Goal: Information Seeking & Learning: Learn about a topic

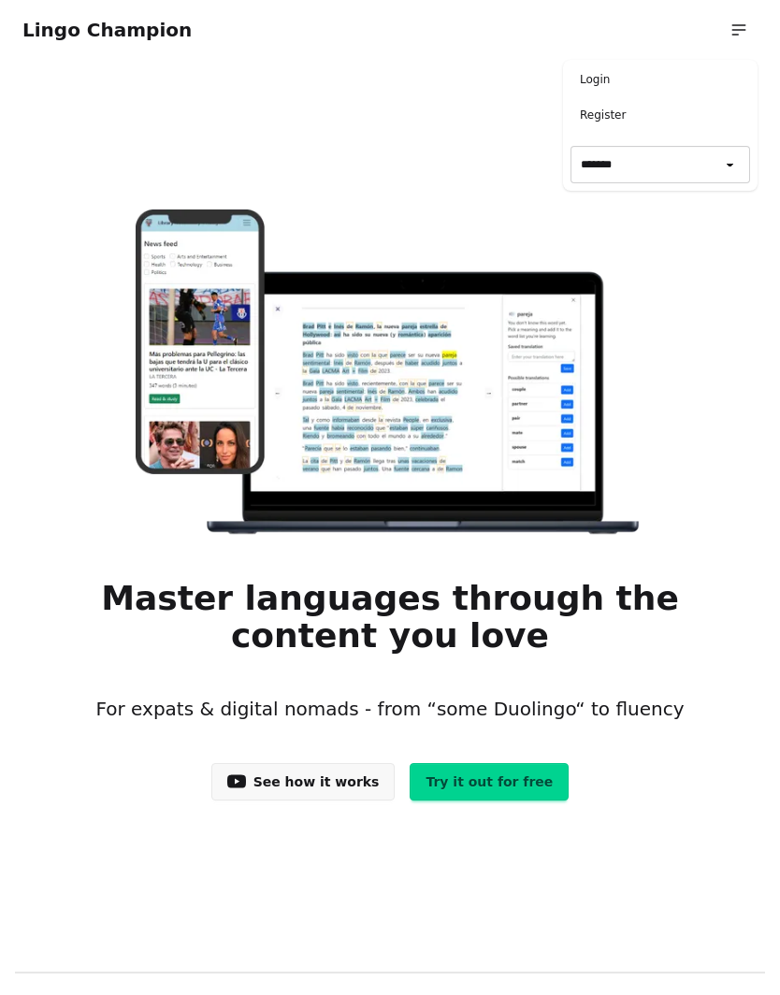
click at [578, 84] on link "Login" at bounding box center [660, 79] width 180 height 24
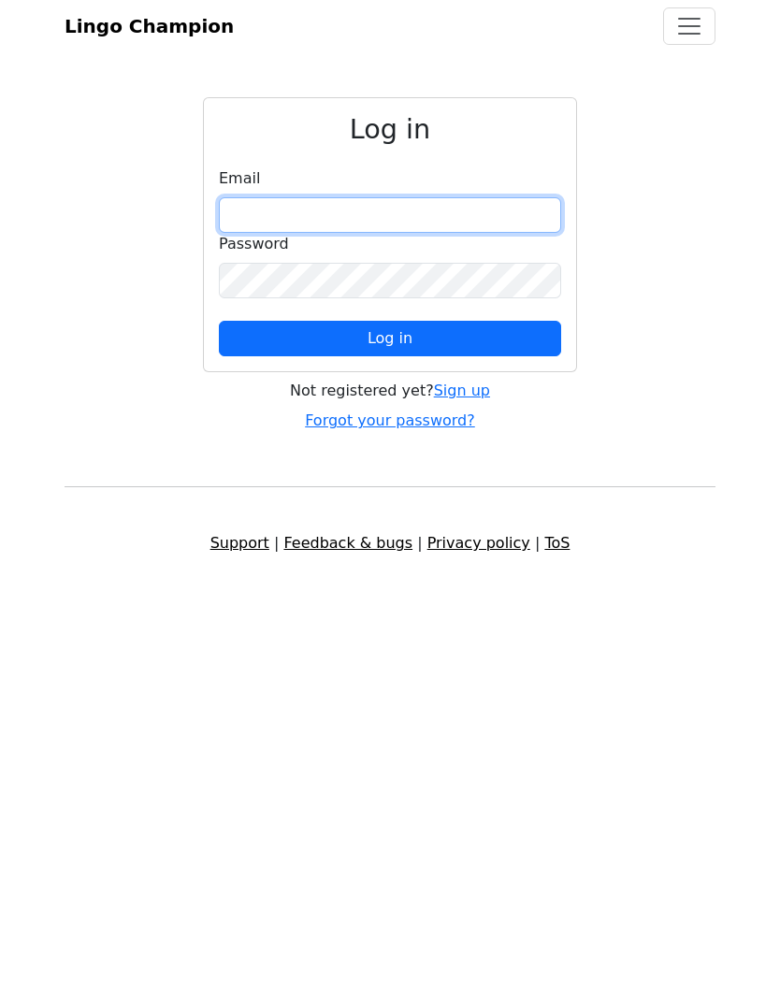
type input "**********"
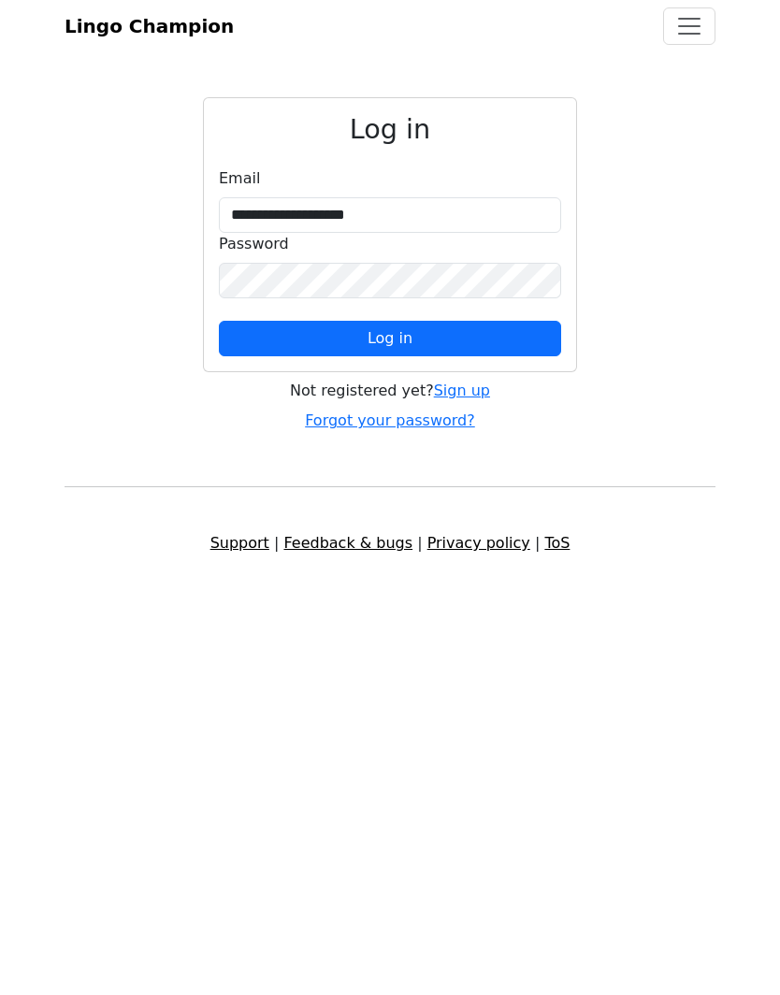
click at [390, 339] on button "Log in" at bounding box center [390, 339] width 342 height 36
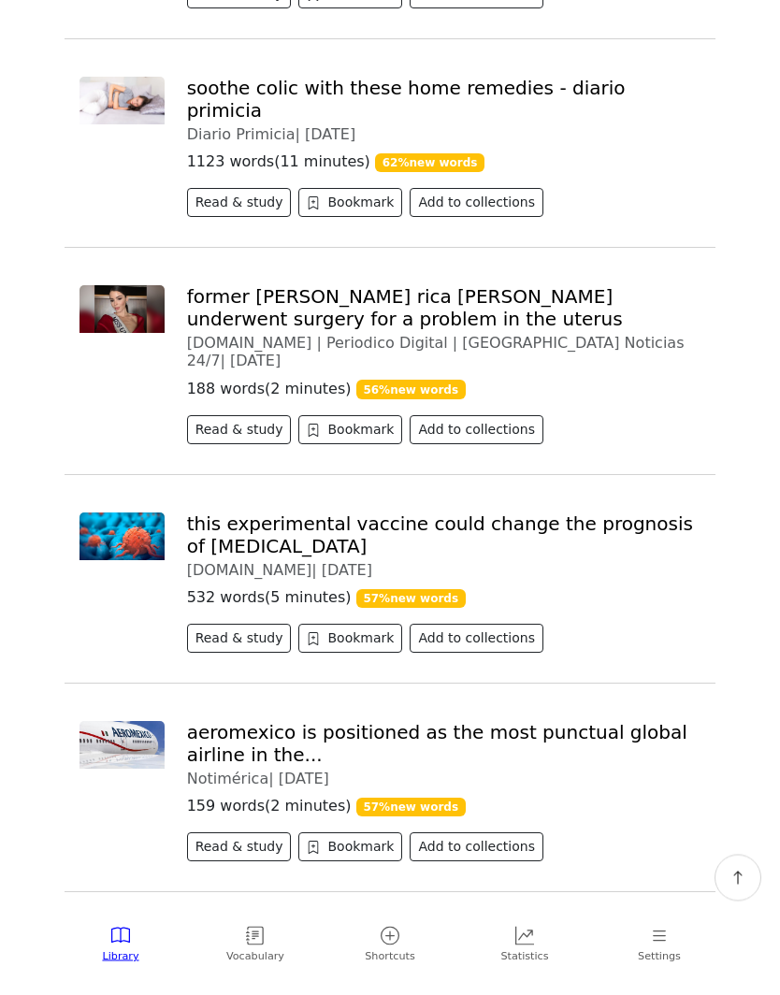
scroll to position [885, 0]
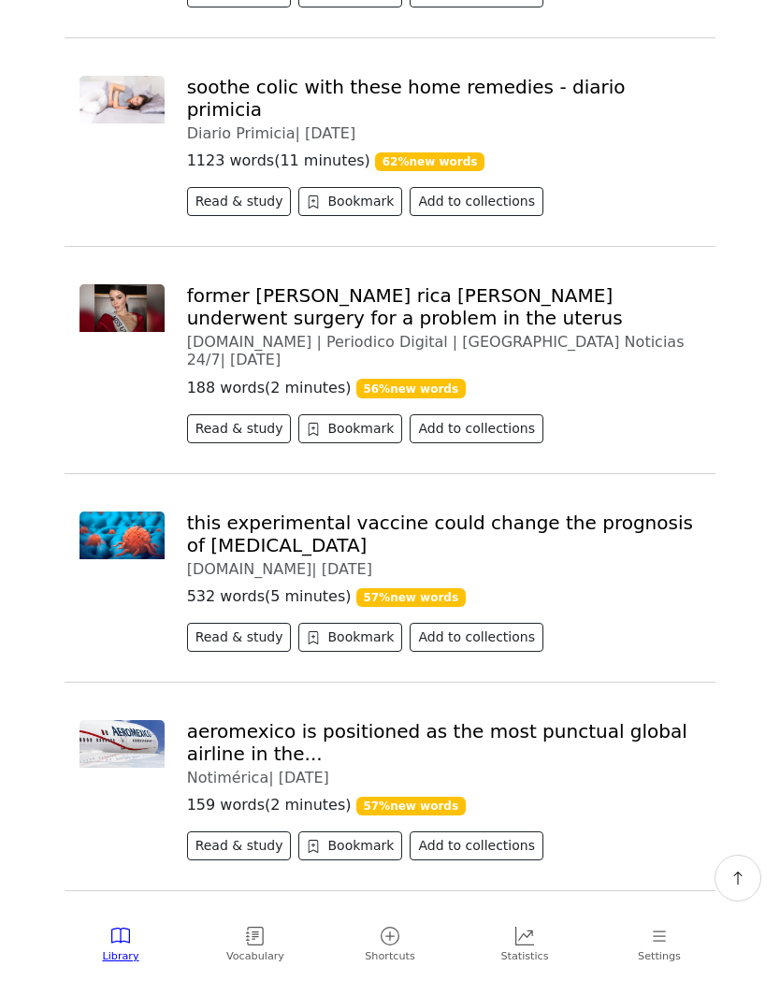
click at [222, 623] on button "Read & study" at bounding box center [239, 637] width 105 height 29
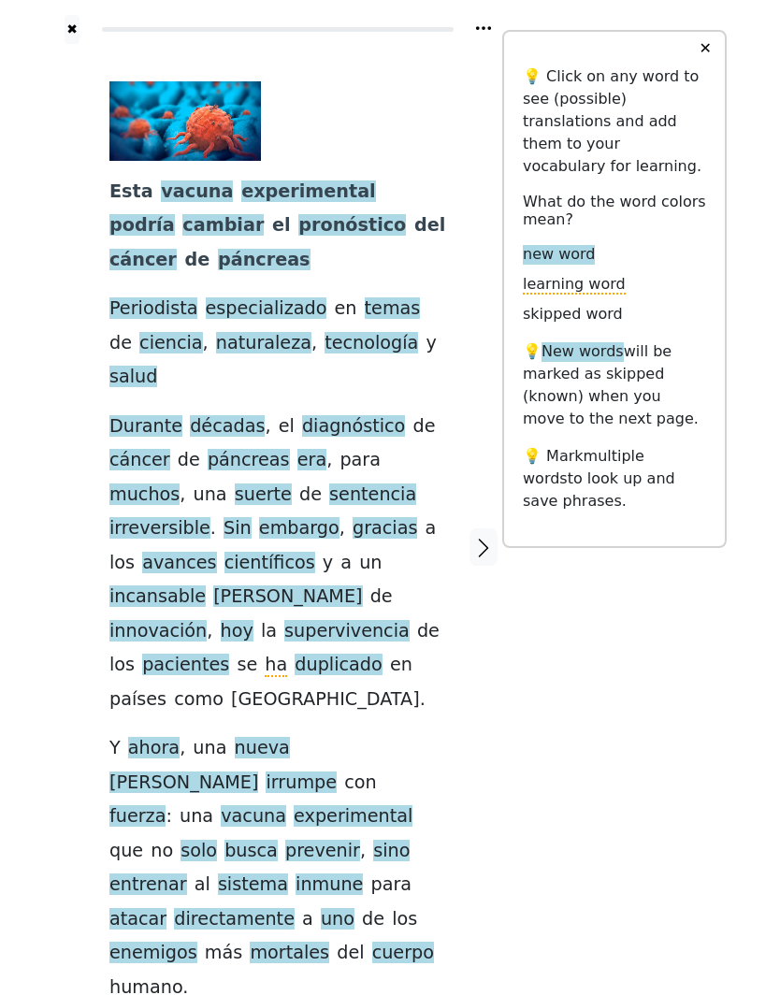
click at [259, 517] on span "embargo" at bounding box center [299, 528] width 80 height 23
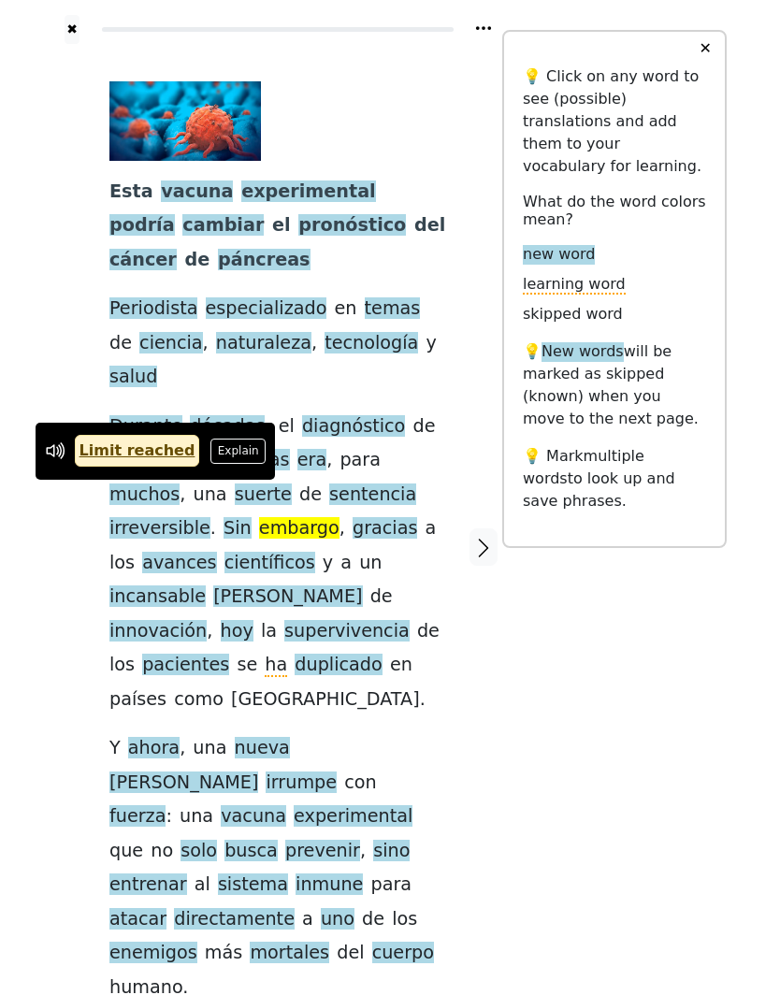
click at [215, 460] on button "Explain" at bounding box center [237, 451] width 55 height 24
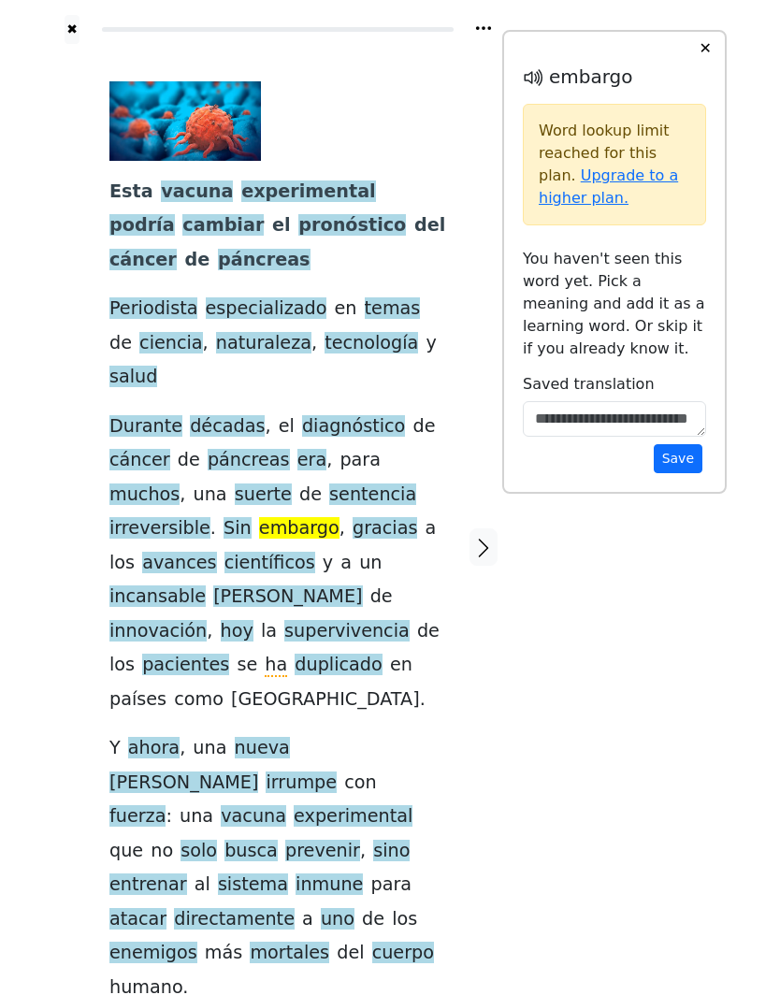
click at [558, 181] on link "Upgrade to a higher plan." at bounding box center [608, 186] width 139 height 40
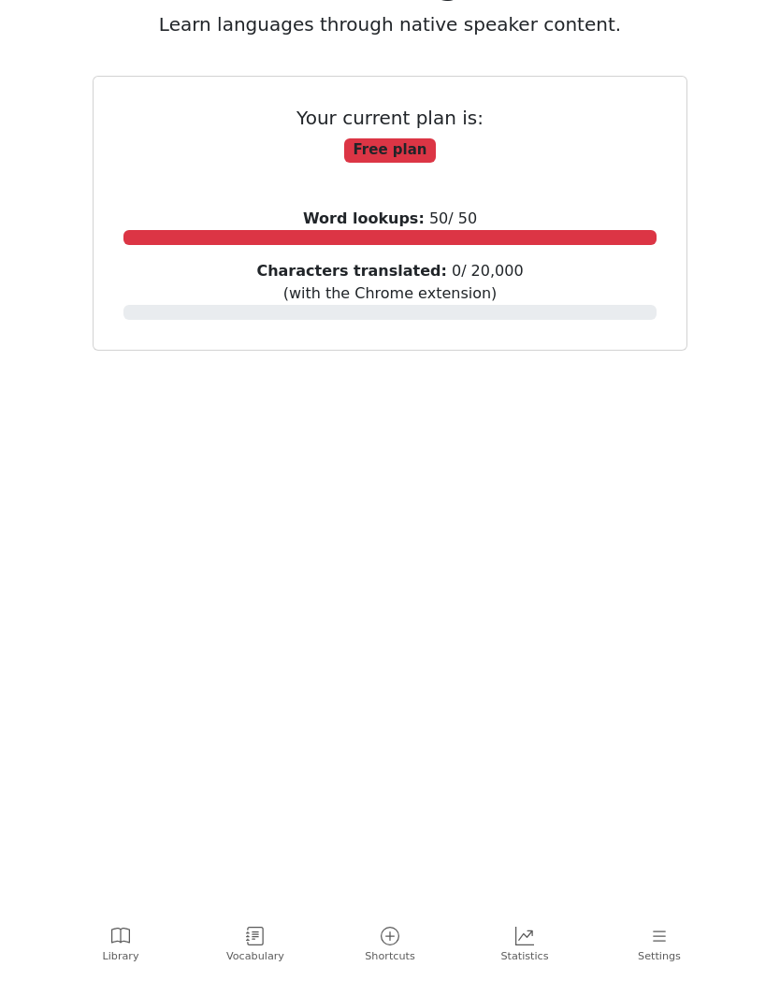
scroll to position [153, 0]
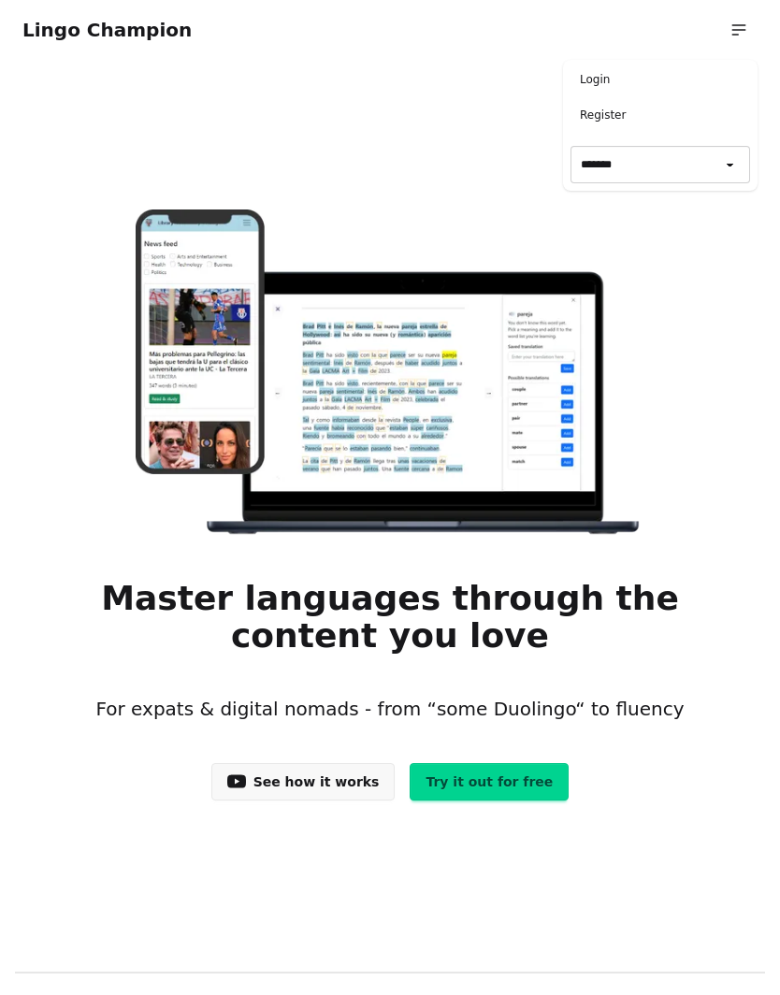
click at [724, 32] on div "Login Register Go to app ➝ Logout ******* ******* *******" at bounding box center [738, 29] width 37 height 37
click at [577, 83] on link "Login" at bounding box center [660, 79] width 180 height 24
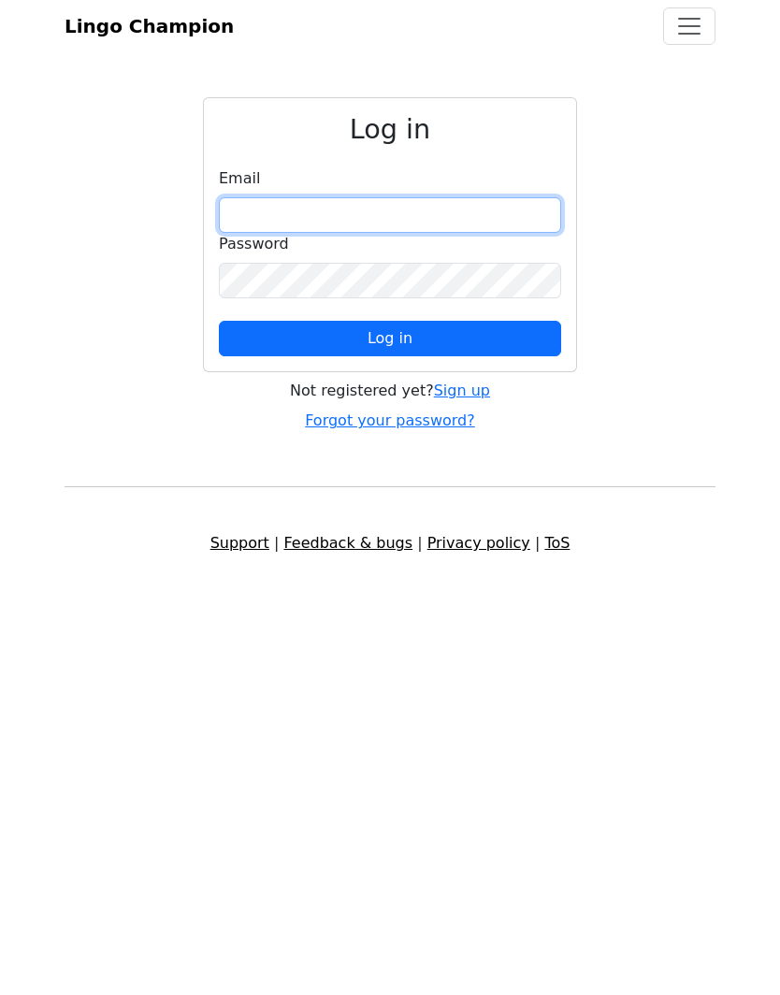
type input "**********"
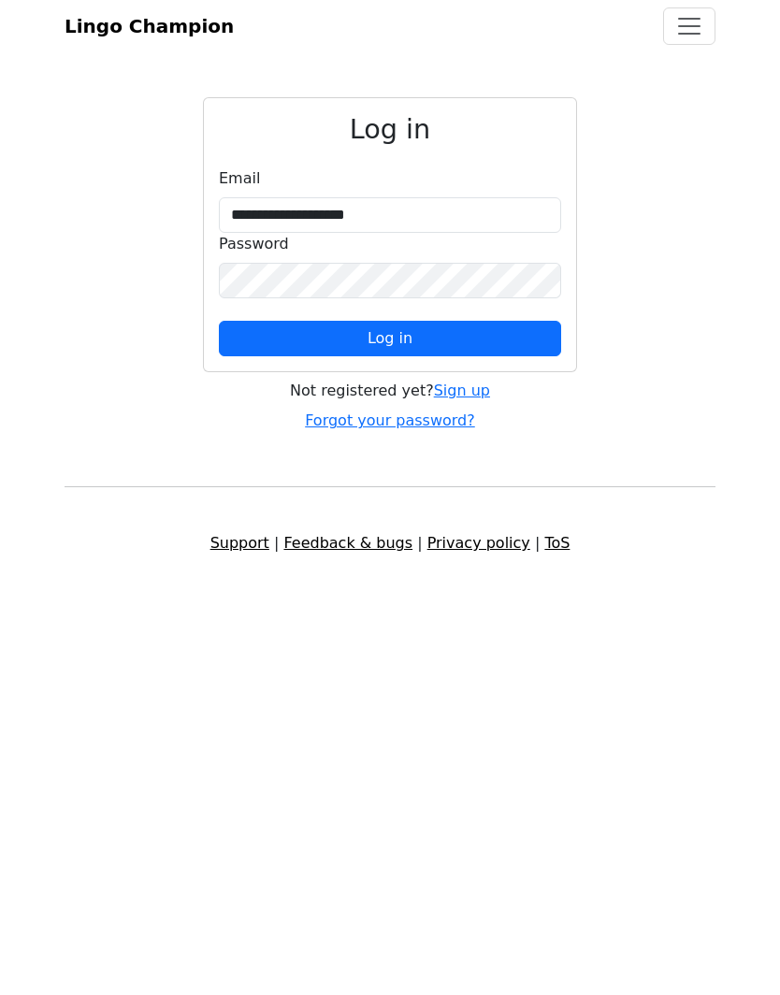
click at [293, 335] on button "Log in" at bounding box center [390, 339] width 342 height 36
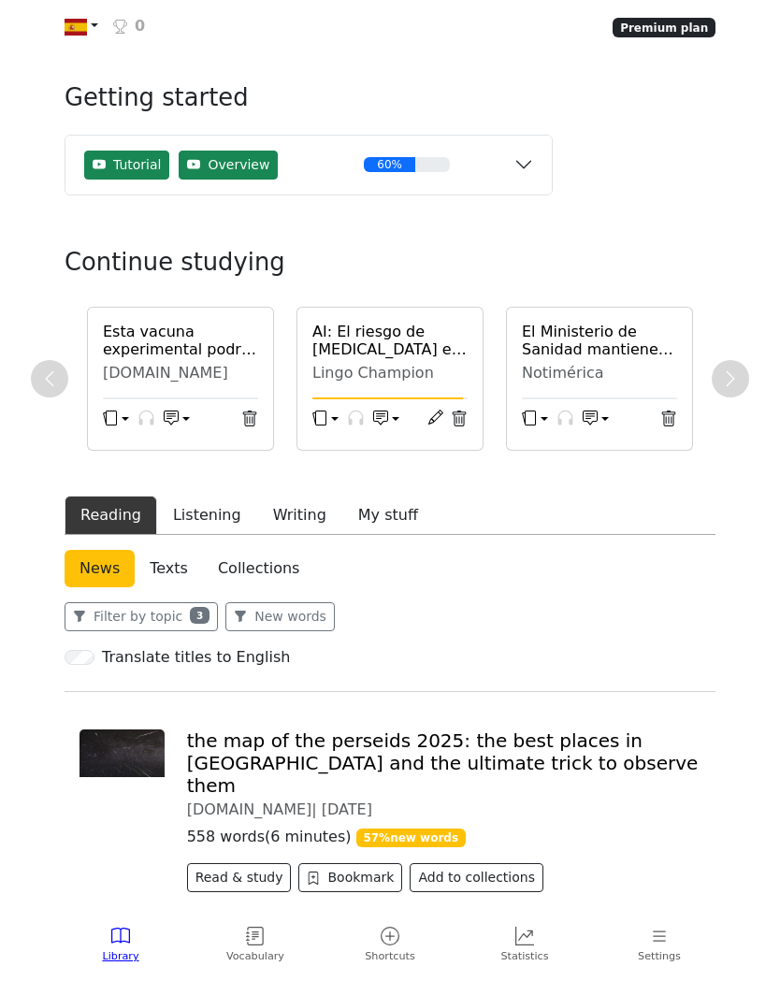
click at [147, 354] on h6 "Esta vacuna experimental podría cambiar el pronóstico del cáncer de páncreas" at bounding box center [180, 341] width 155 height 36
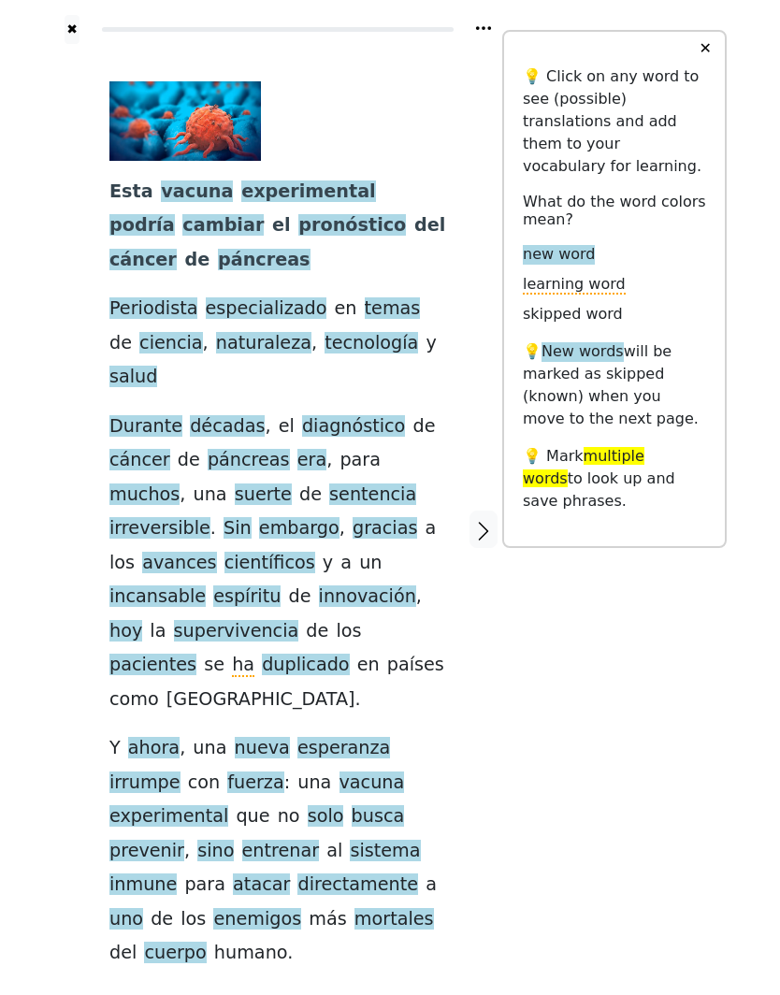
click at [259, 517] on span "embargo" at bounding box center [299, 528] width 80 height 23
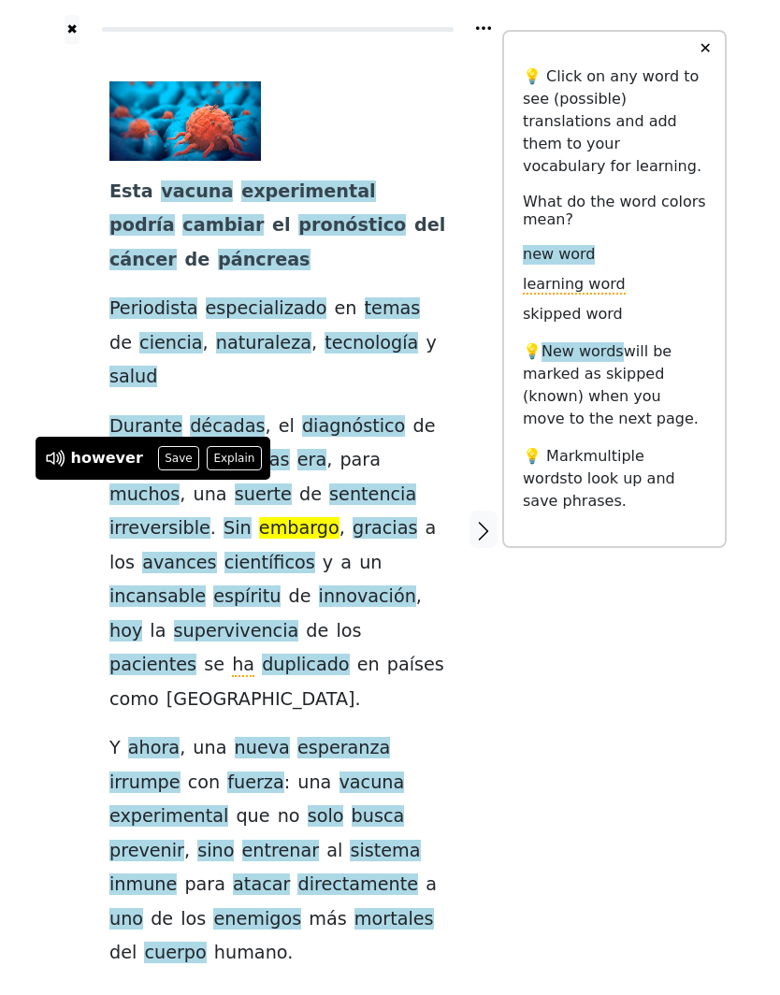
click at [37, 555] on div "✖ Esta vacuna experimental podría cambiar el pronóstico del [MEDICAL_DATA] Peri…" at bounding box center [390, 541] width 780 height 1083
click at [161, 453] on button "Save" at bounding box center [178, 458] width 41 height 24
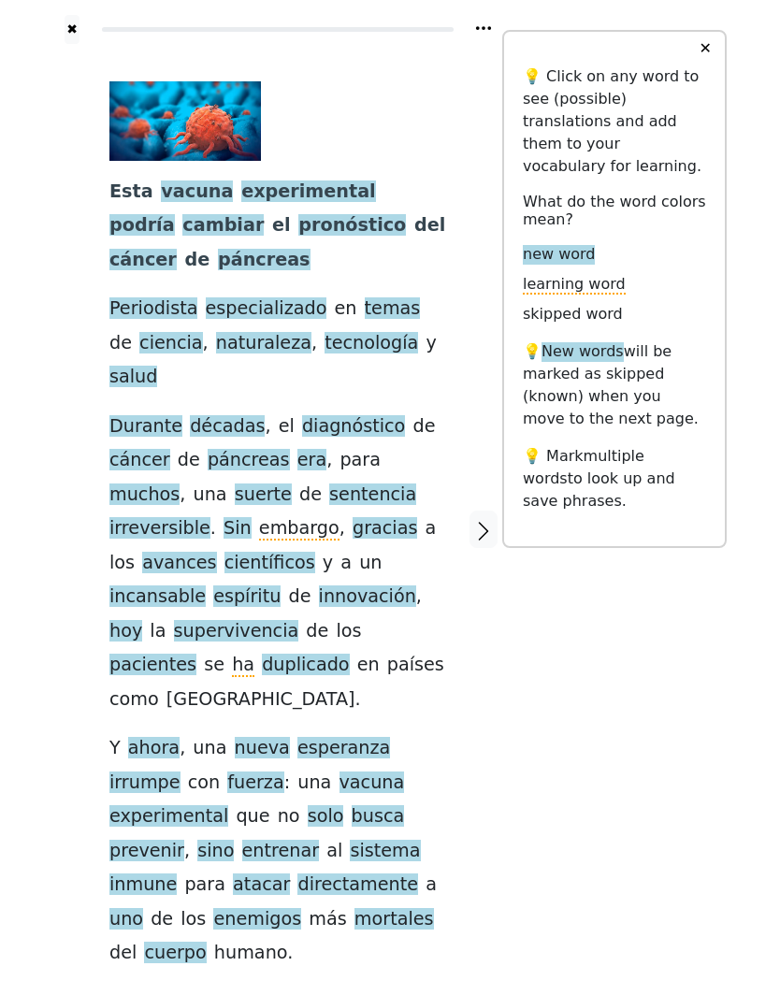
click at [137, 654] on span "pacientes" at bounding box center [152, 665] width 87 height 23
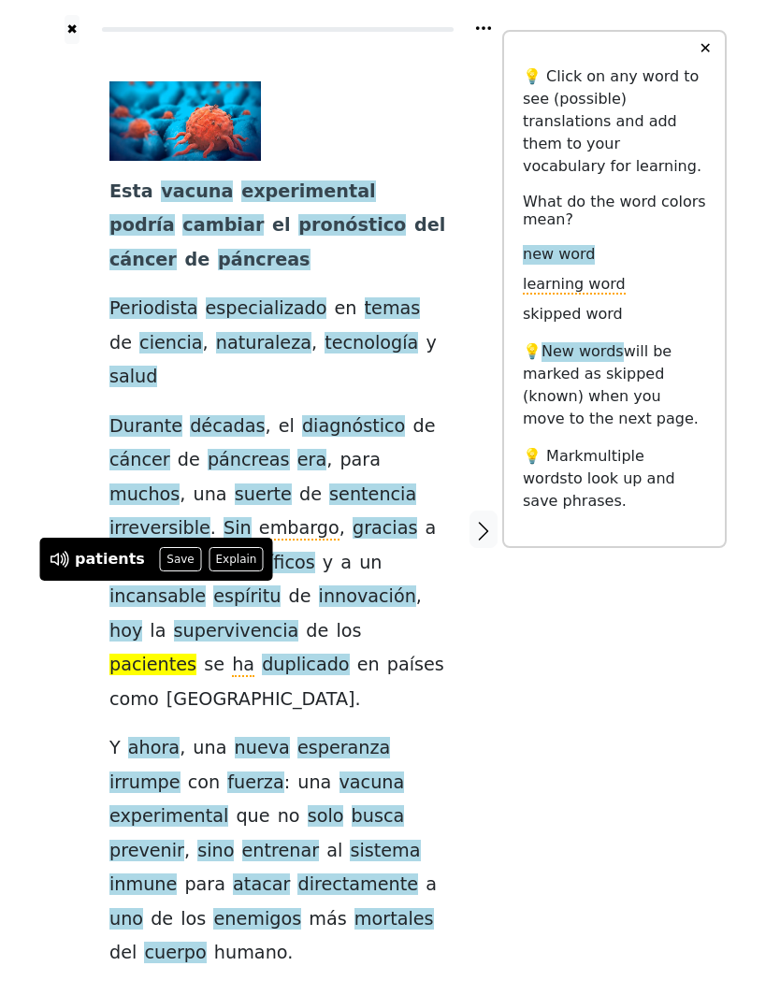
click at [164, 557] on button "Save" at bounding box center [180, 559] width 41 height 24
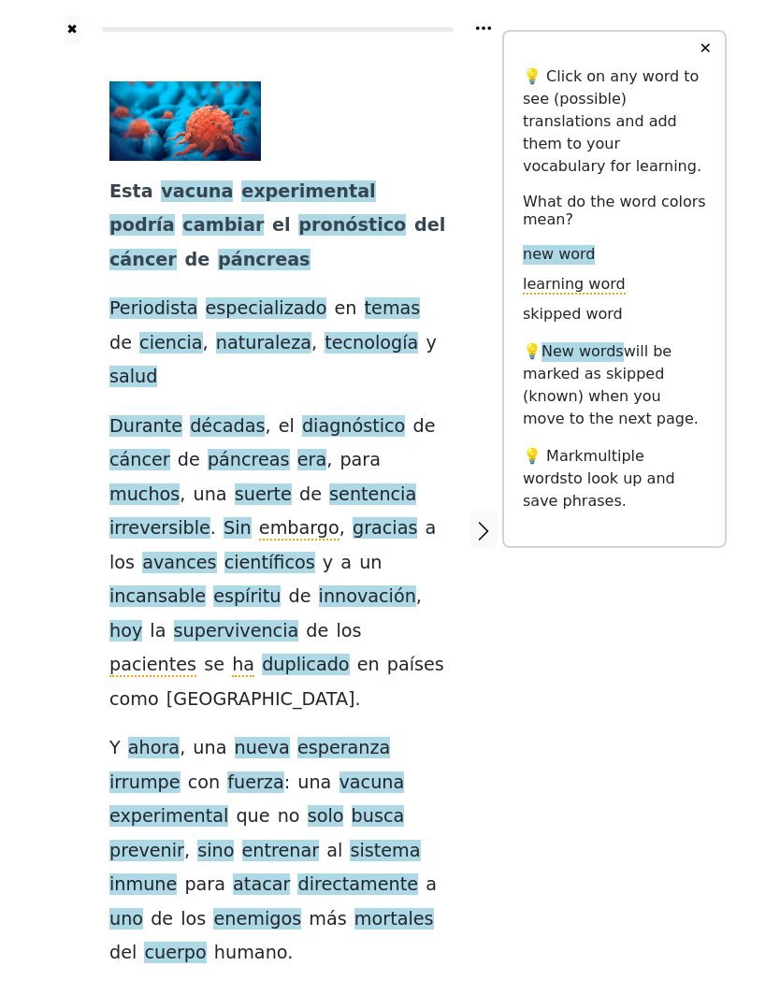
click at [319, 737] on span "esperanza" at bounding box center [343, 748] width 93 height 23
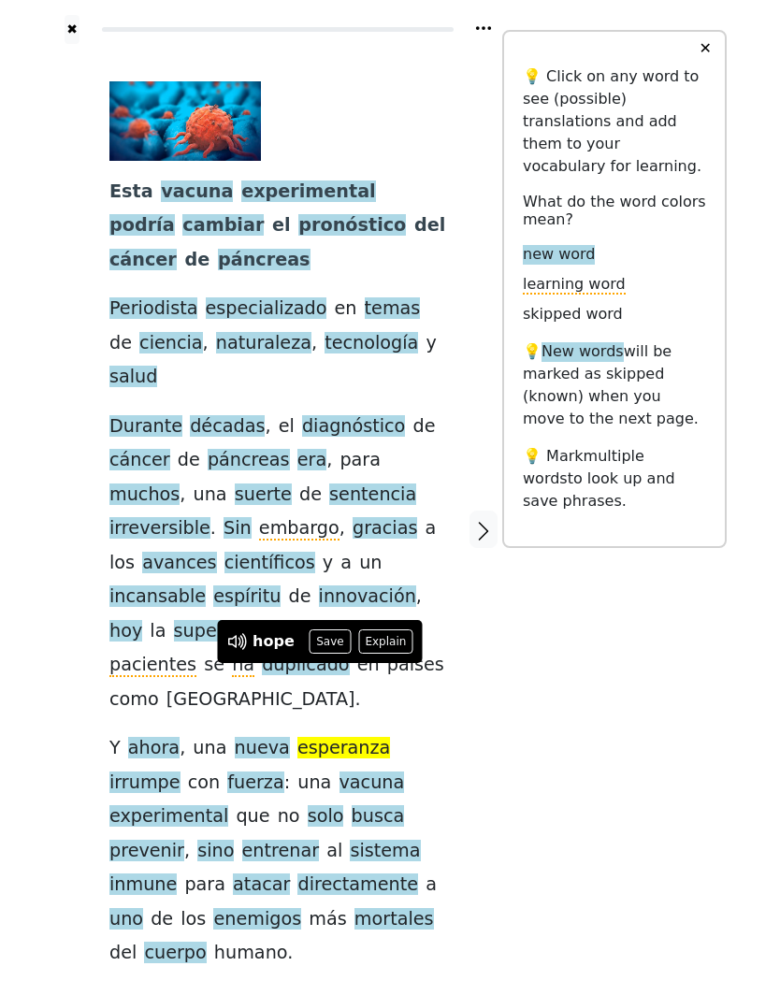
click at [314, 648] on button "Save" at bounding box center [330, 641] width 41 height 24
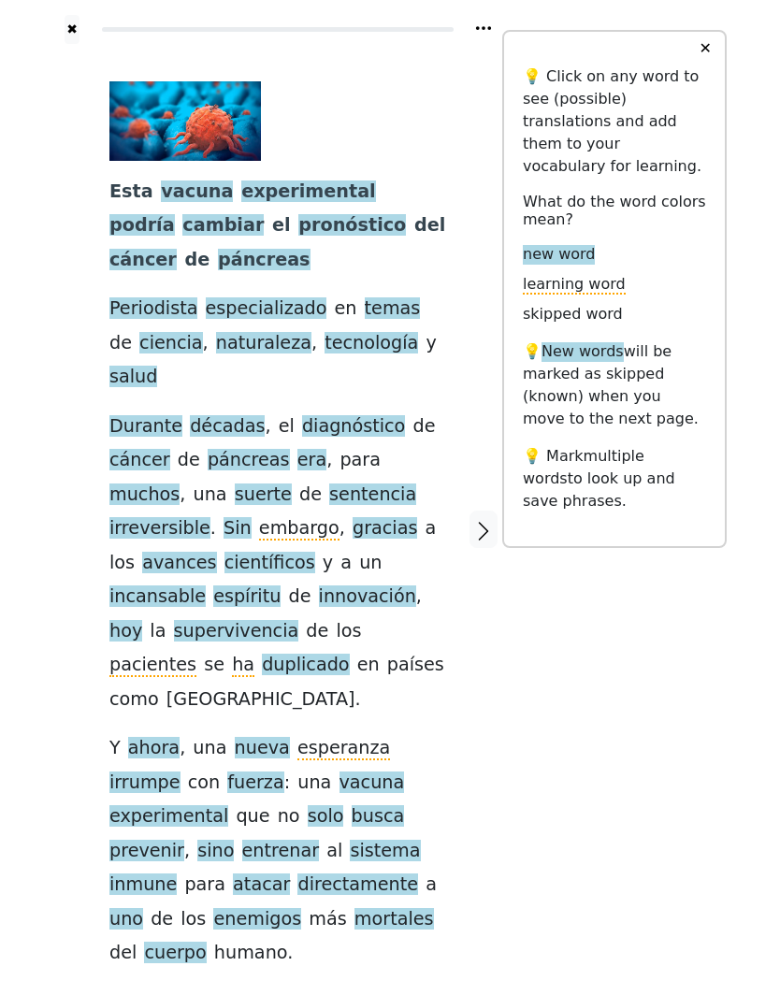
click at [180, 772] on span "irrumpe" at bounding box center [144, 783] width 71 height 23
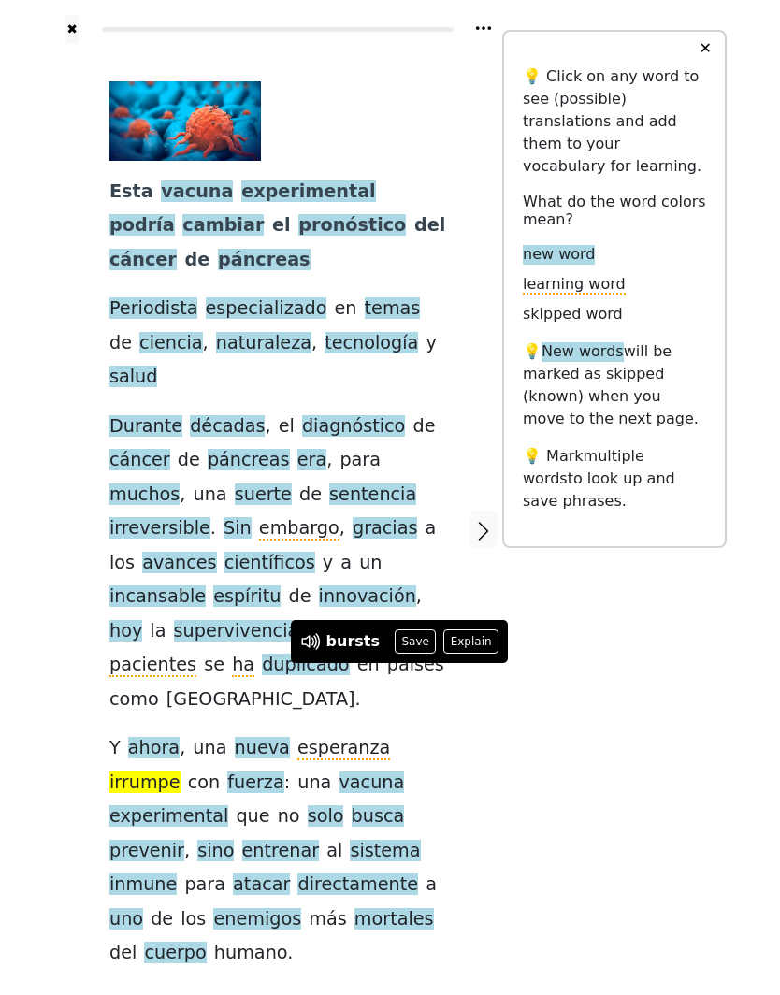
click at [397, 638] on button "Save" at bounding box center [415, 641] width 41 height 24
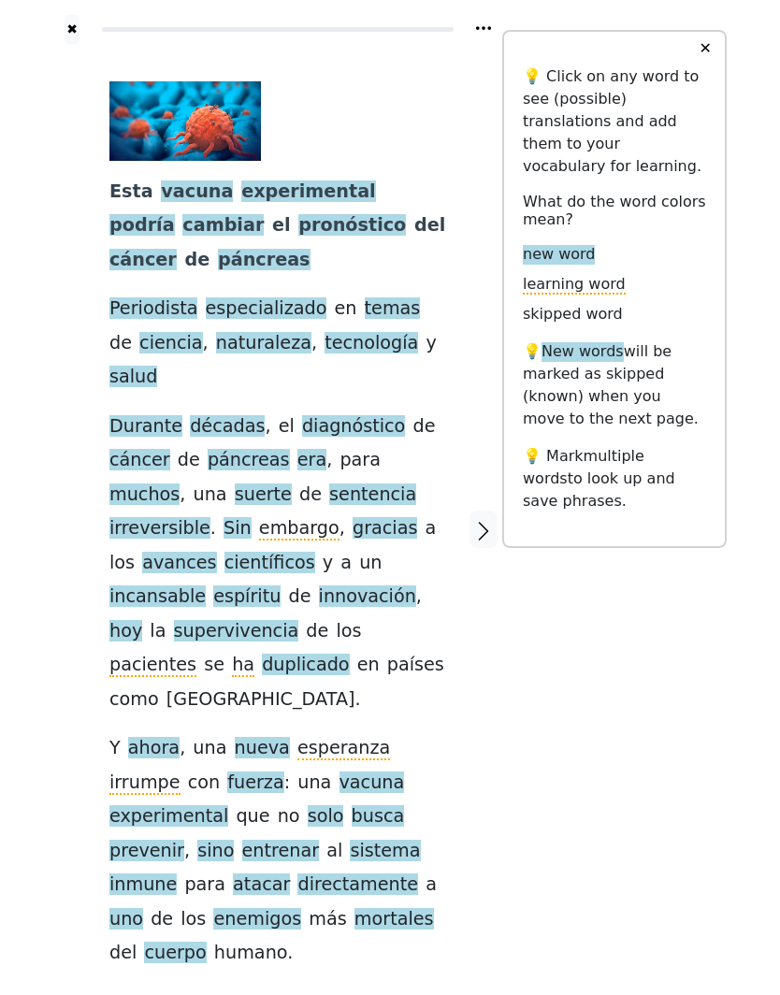
click at [227, 772] on span "fuerza" at bounding box center [255, 783] width 56 height 23
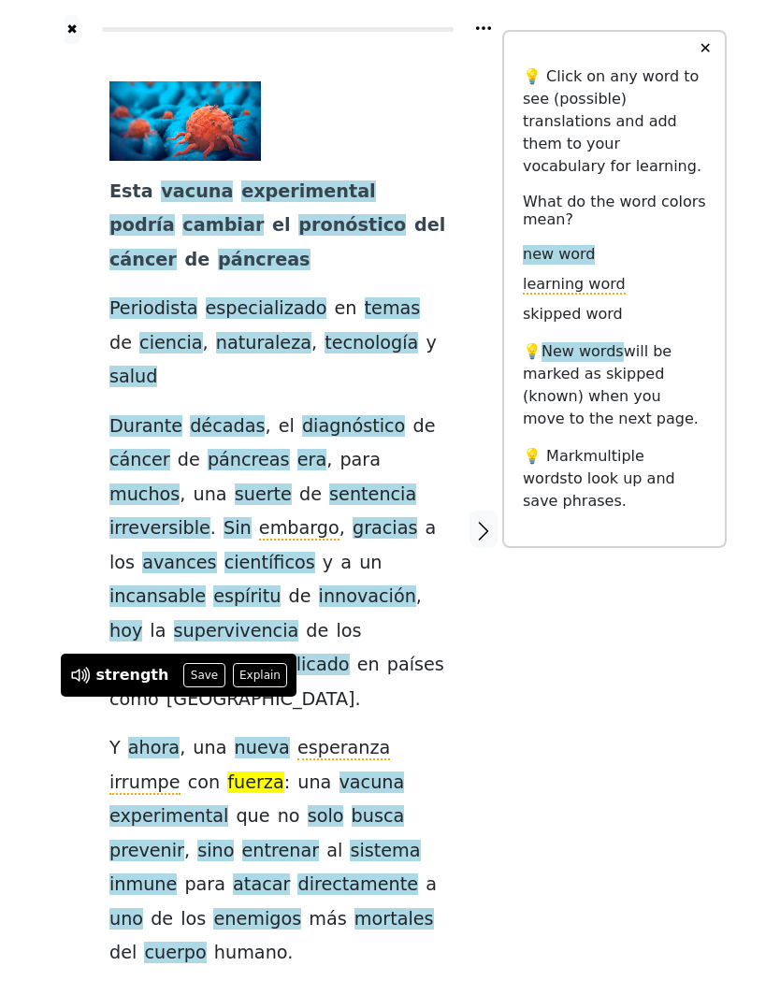
click at [188, 682] on button "Save" at bounding box center [203, 675] width 41 height 24
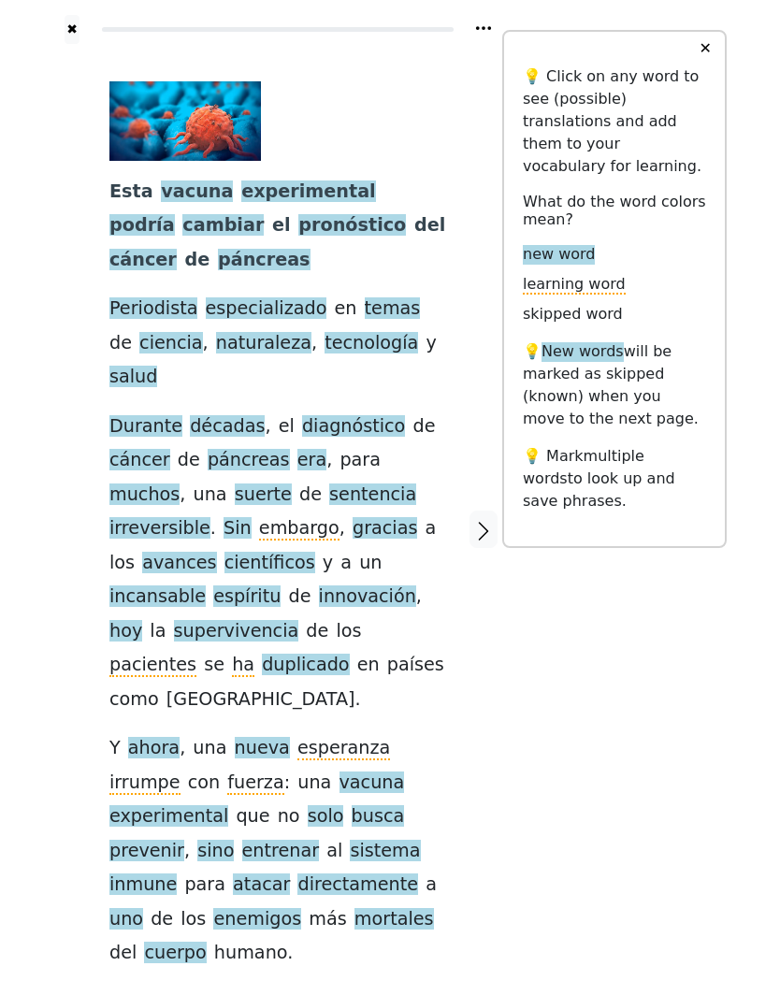
click at [290, 873] on span "atacar" at bounding box center [261, 884] width 57 height 23
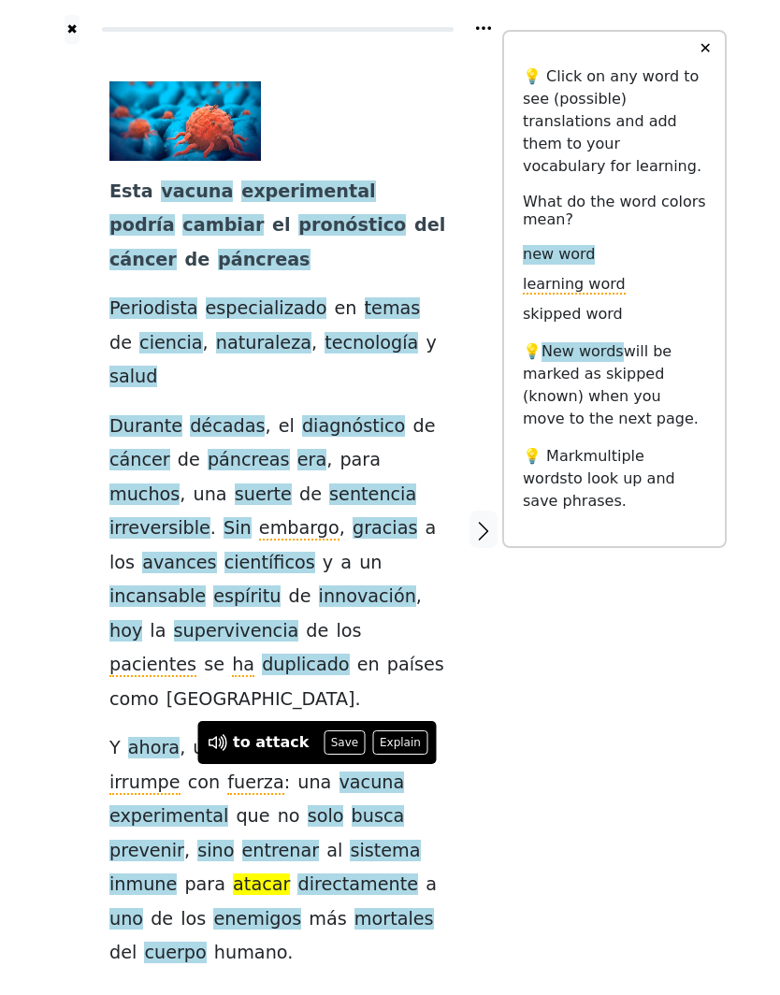
click at [324, 736] on button "Save" at bounding box center [344, 742] width 41 height 24
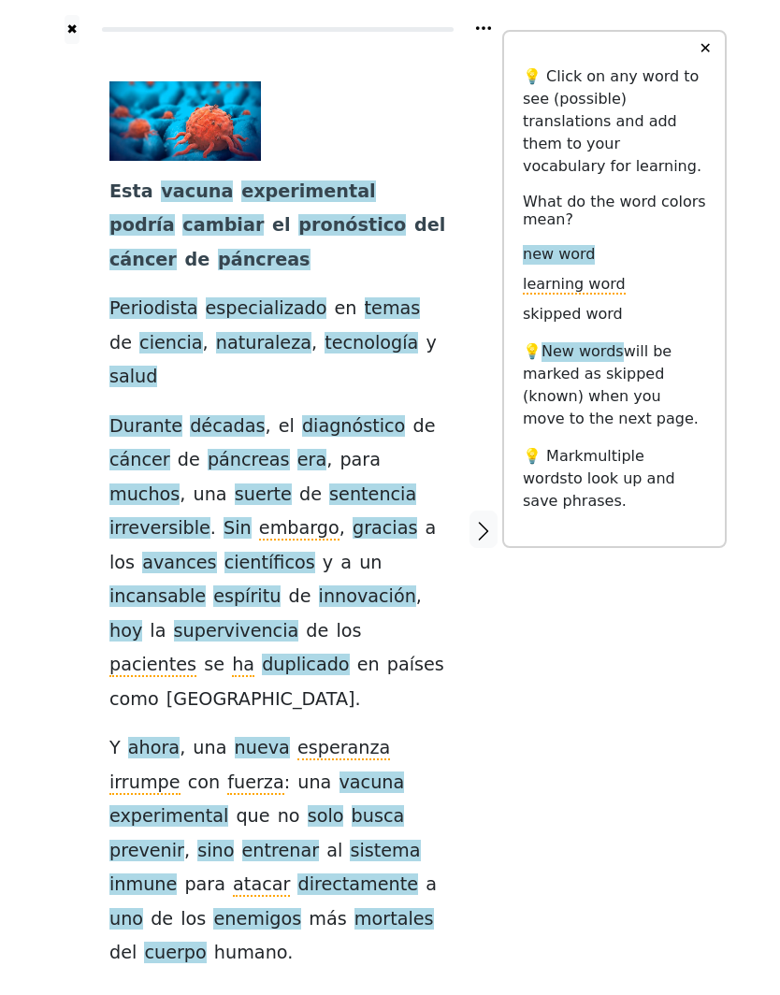
click at [484, 520] on icon "button" at bounding box center [483, 531] width 22 height 22
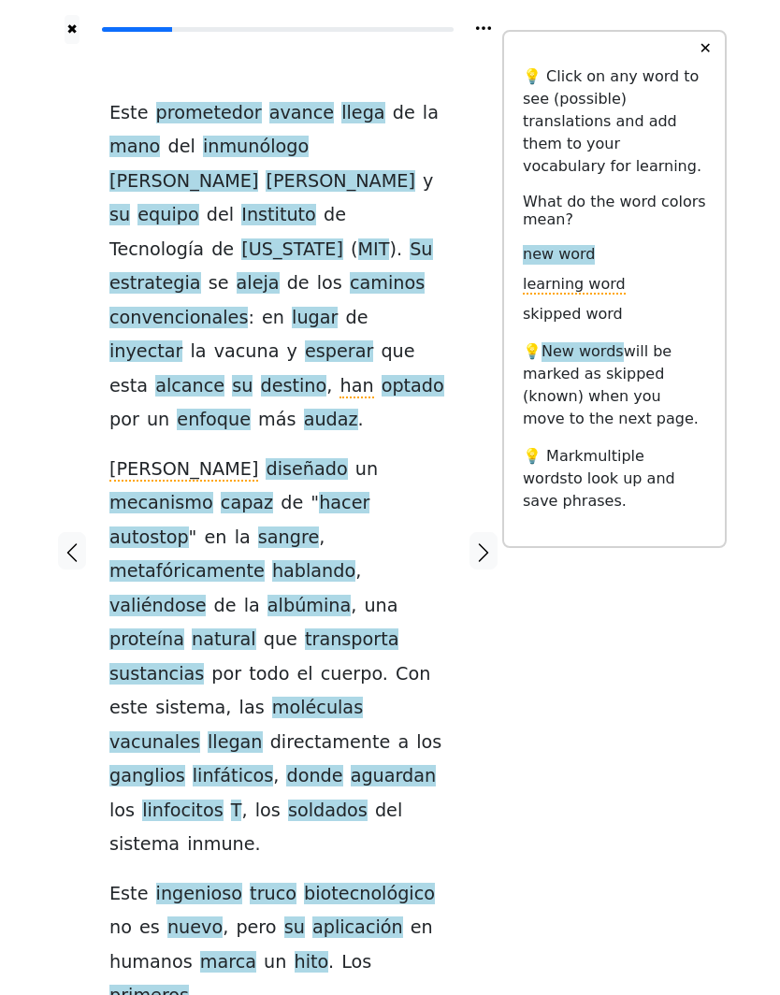
click at [237, 272] on span "aleja" at bounding box center [258, 283] width 43 height 23
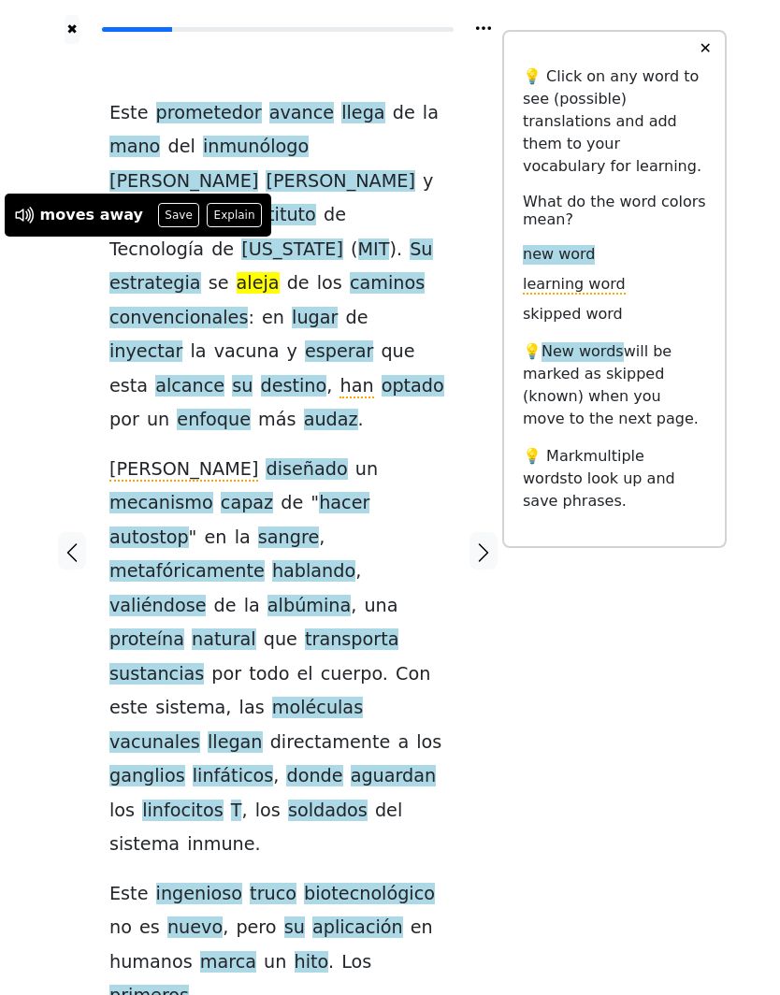
click at [165, 223] on button "Save" at bounding box center [178, 215] width 41 height 24
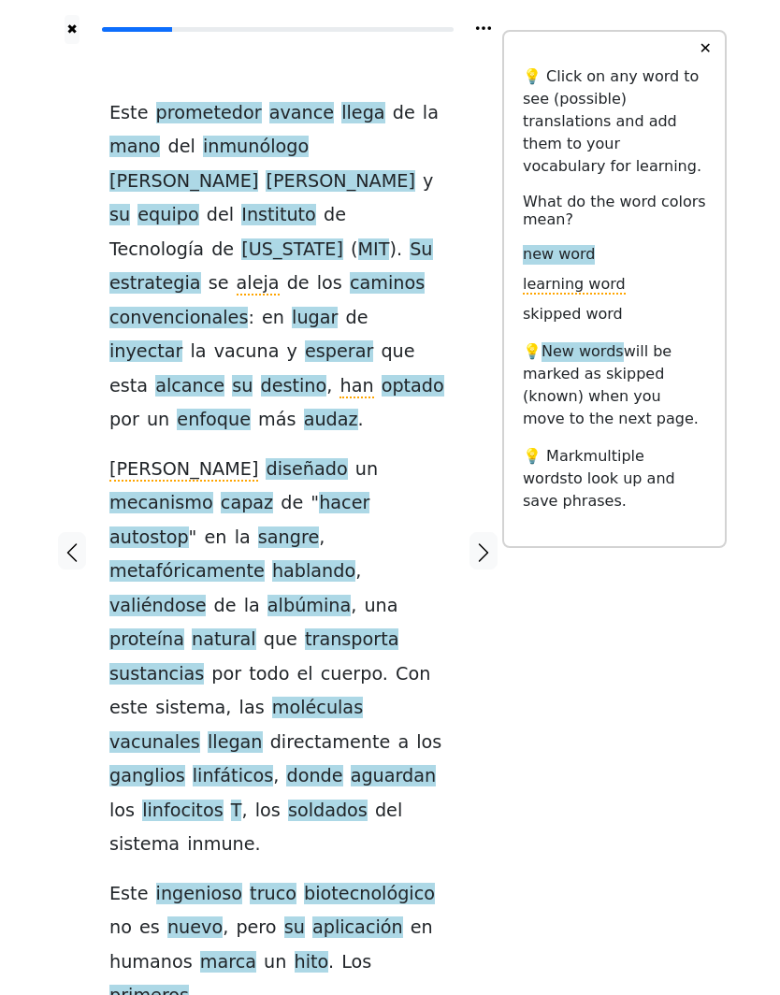
click at [182, 340] on span "inyectar" at bounding box center [145, 351] width 73 height 23
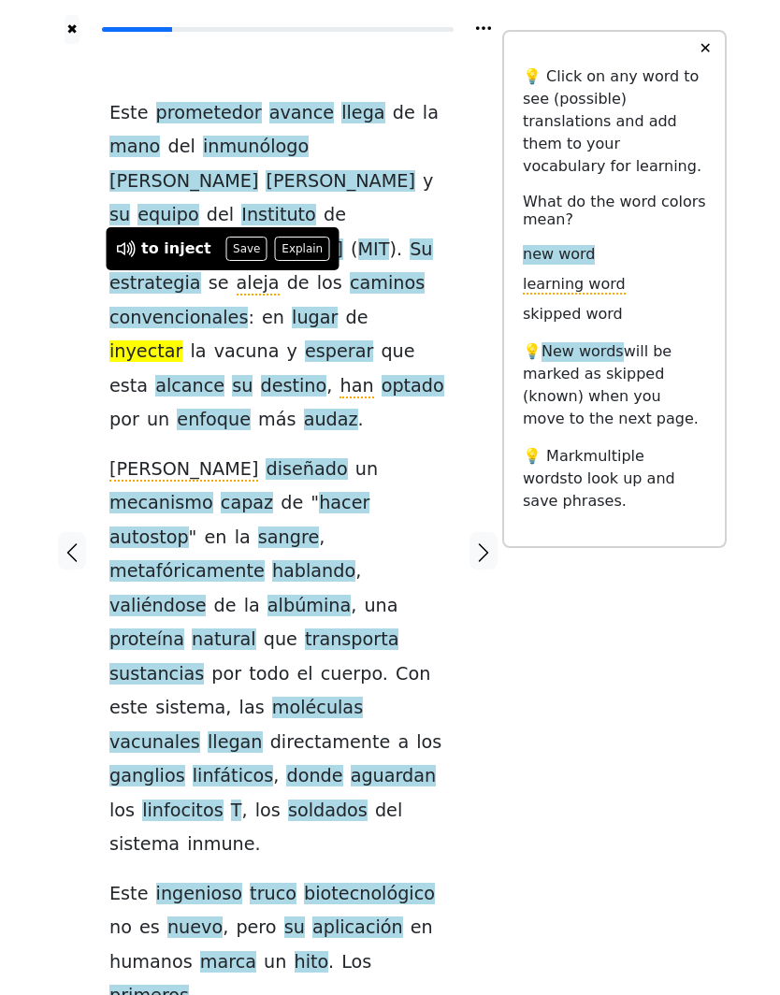
click at [226, 247] on button "Save" at bounding box center [246, 249] width 41 height 24
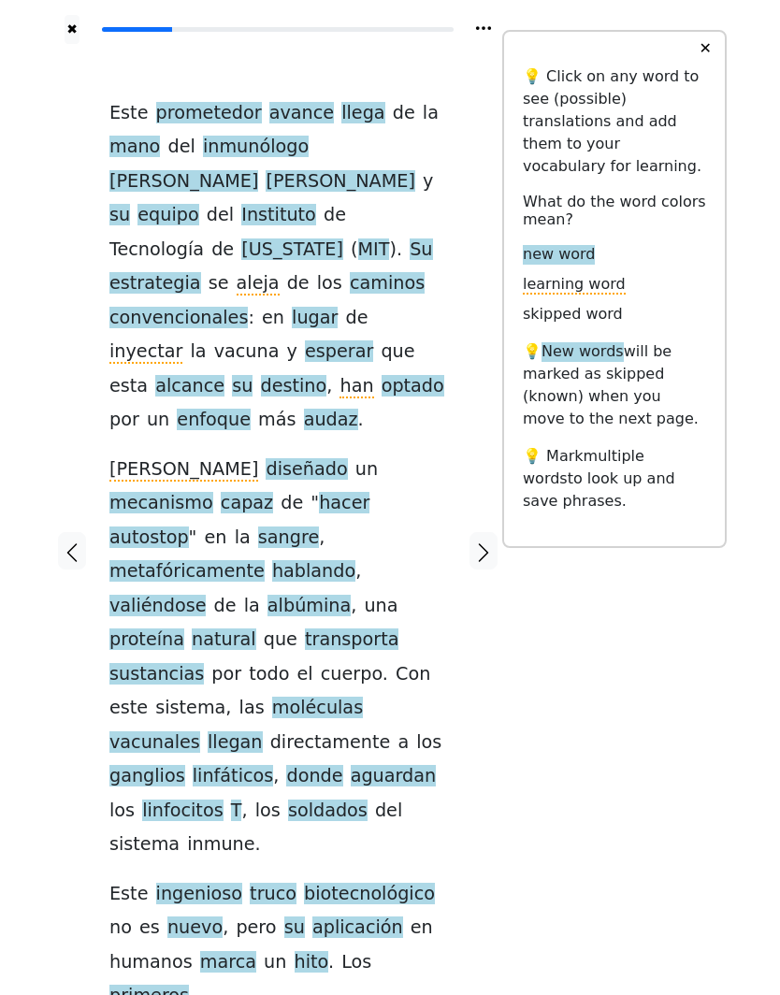
click at [196, 409] on span "enfoque" at bounding box center [214, 420] width 74 height 23
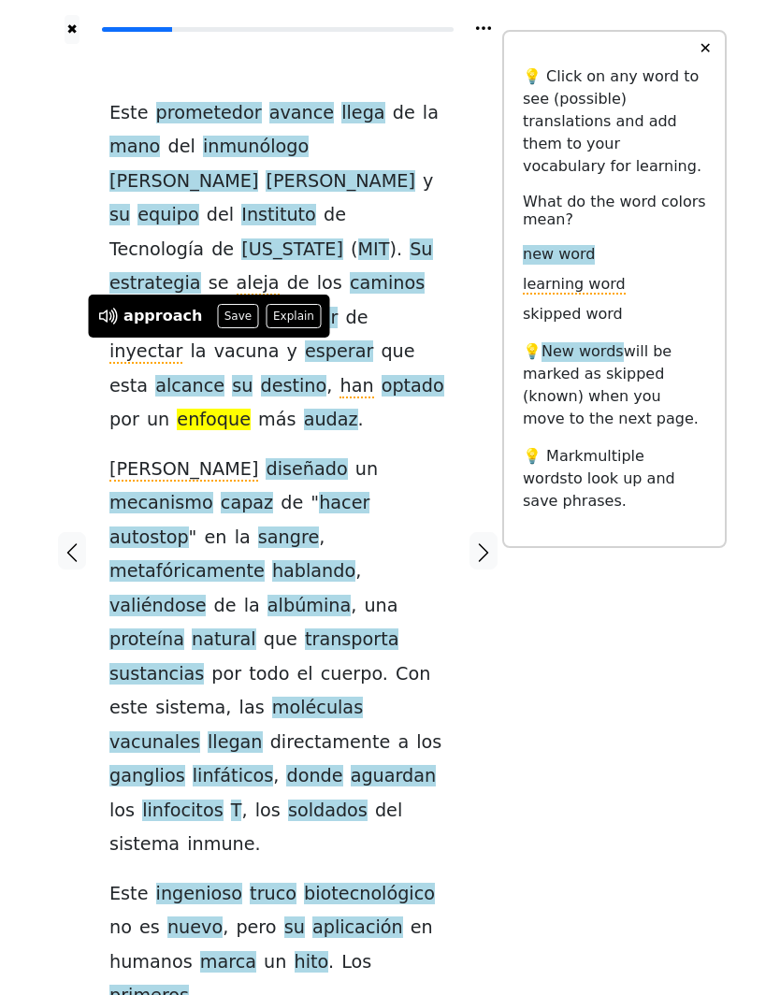
click at [222, 324] on button "Save" at bounding box center [237, 316] width 41 height 24
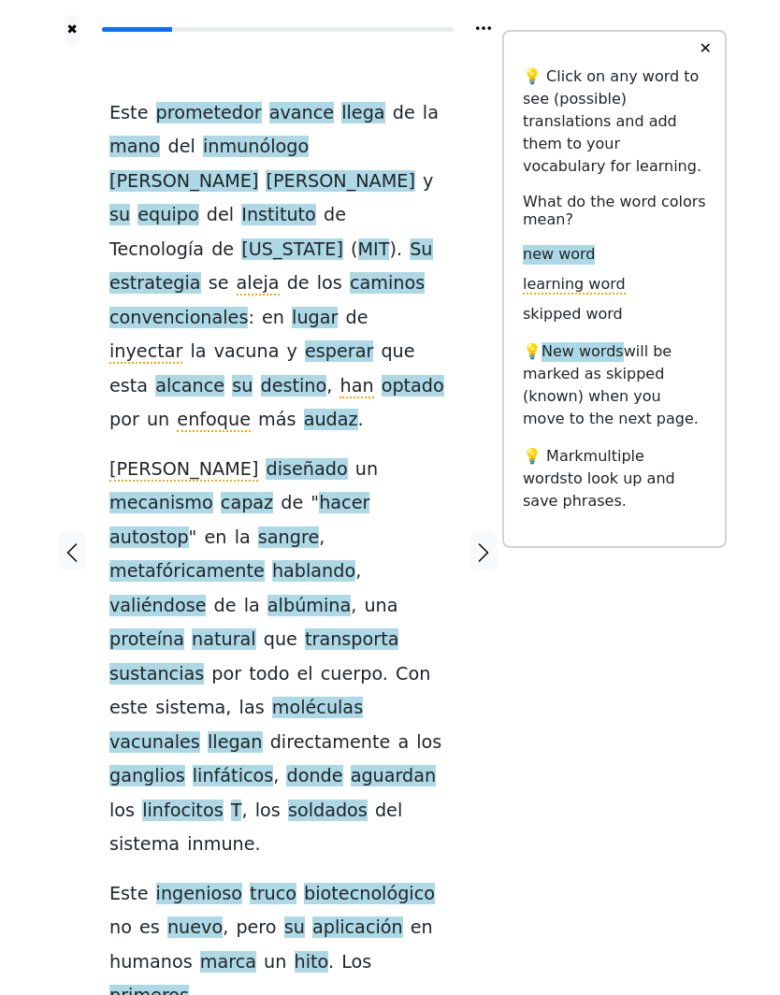
click at [304, 409] on span "audaz" at bounding box center [331, 420] width 54 height 23
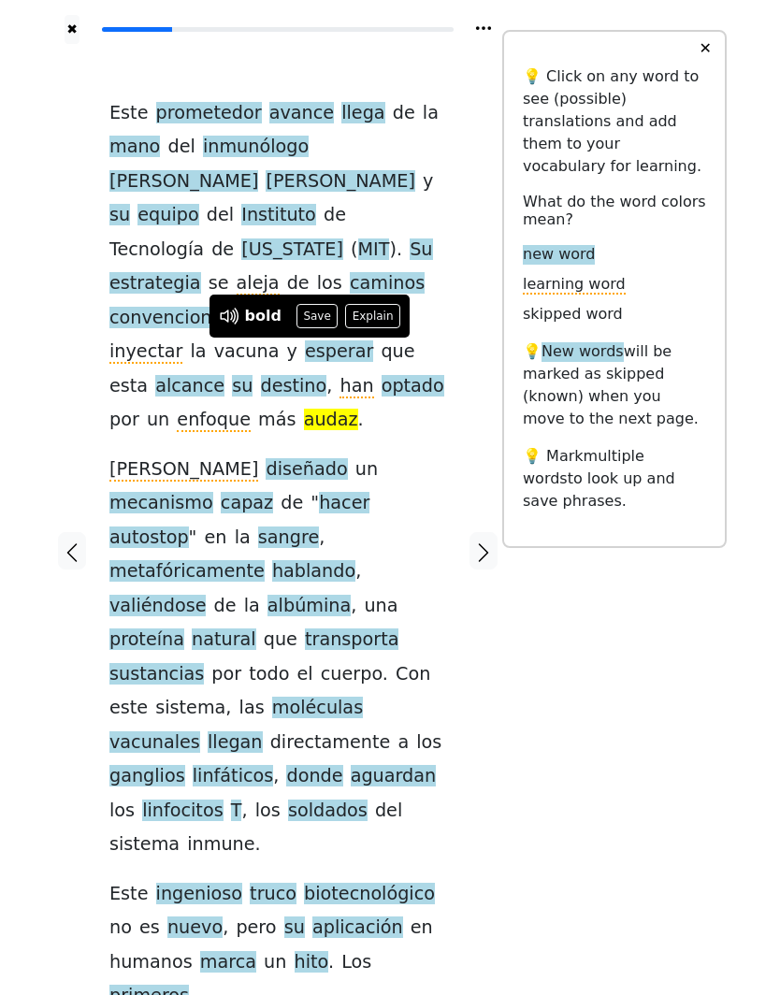
click at [307, 320] on button "Save" at bounding box center [316, 316] width 41 height 24
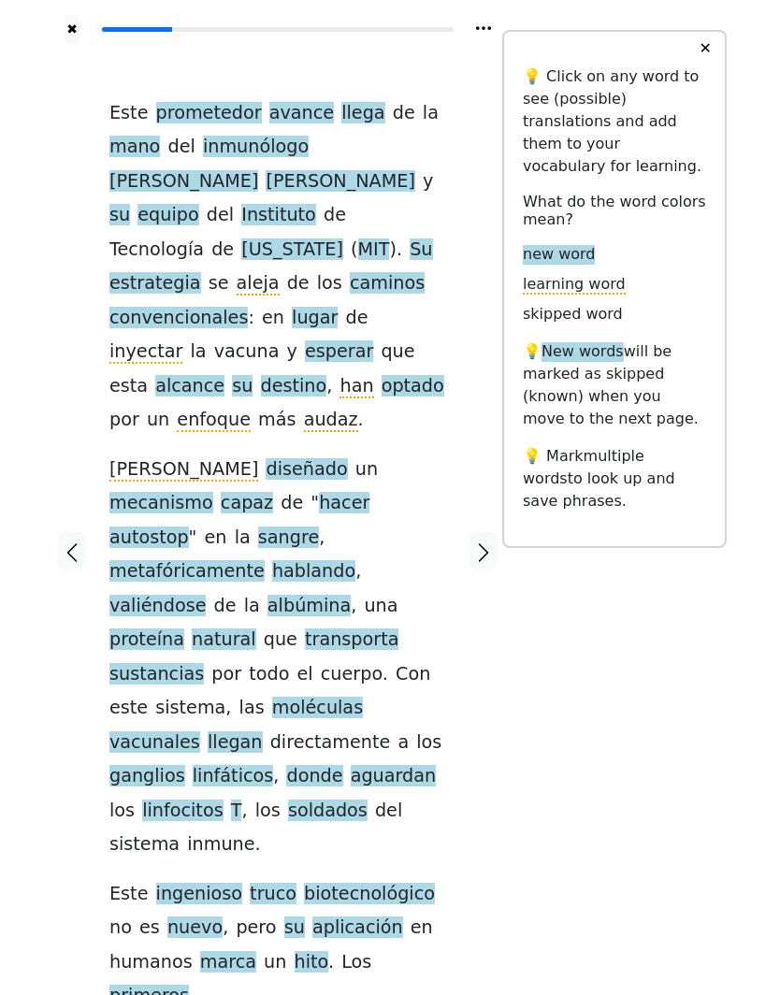
click at [273, 492] on span "capaz" at bounding box center [247, 503] width 52 height 23
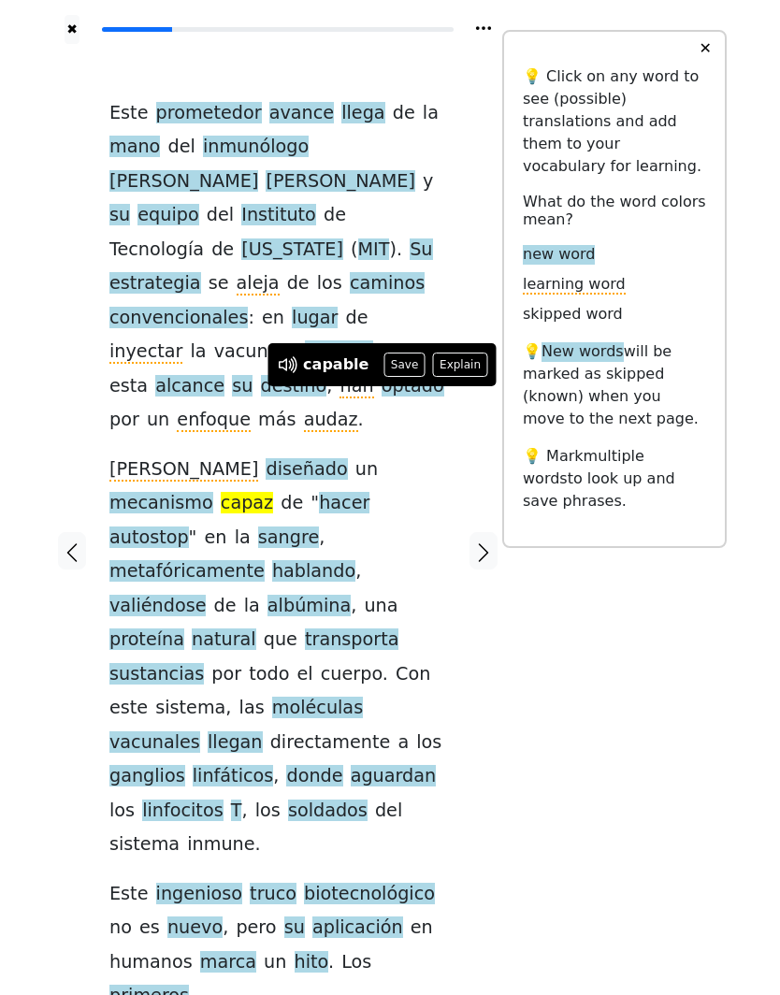
click at [398, 363] on button "Save" at bounding box center [403, 365] width 41 height 24
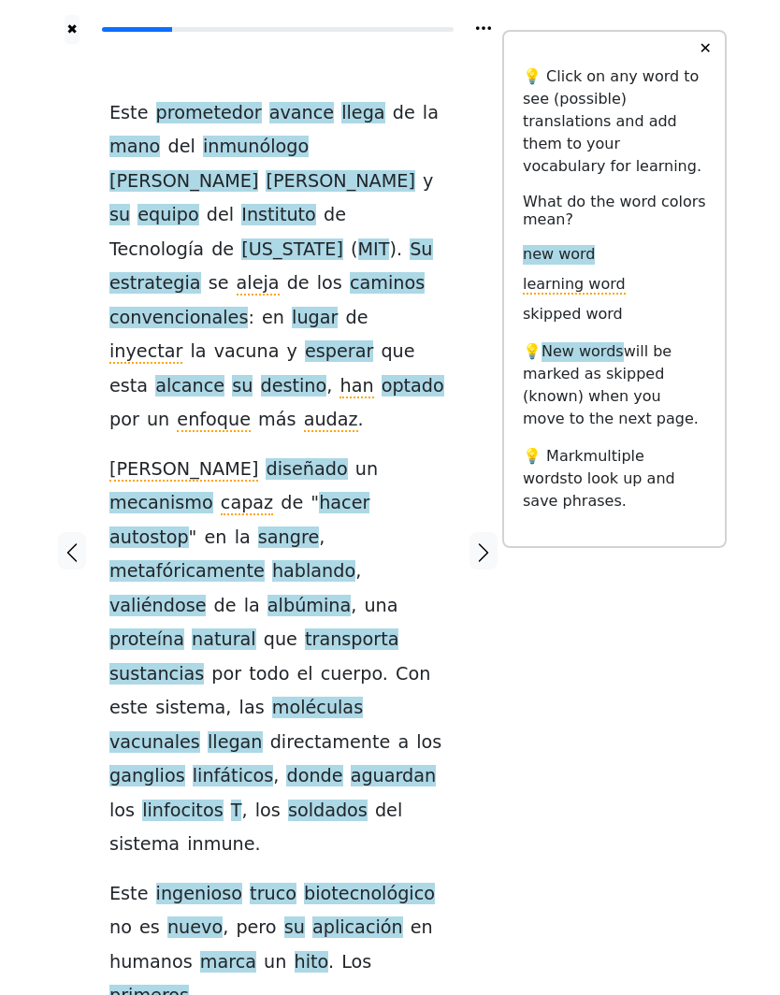
click at [142, 800] on span "linfocitos" at bounding box center [182, 811] width 80 height 23
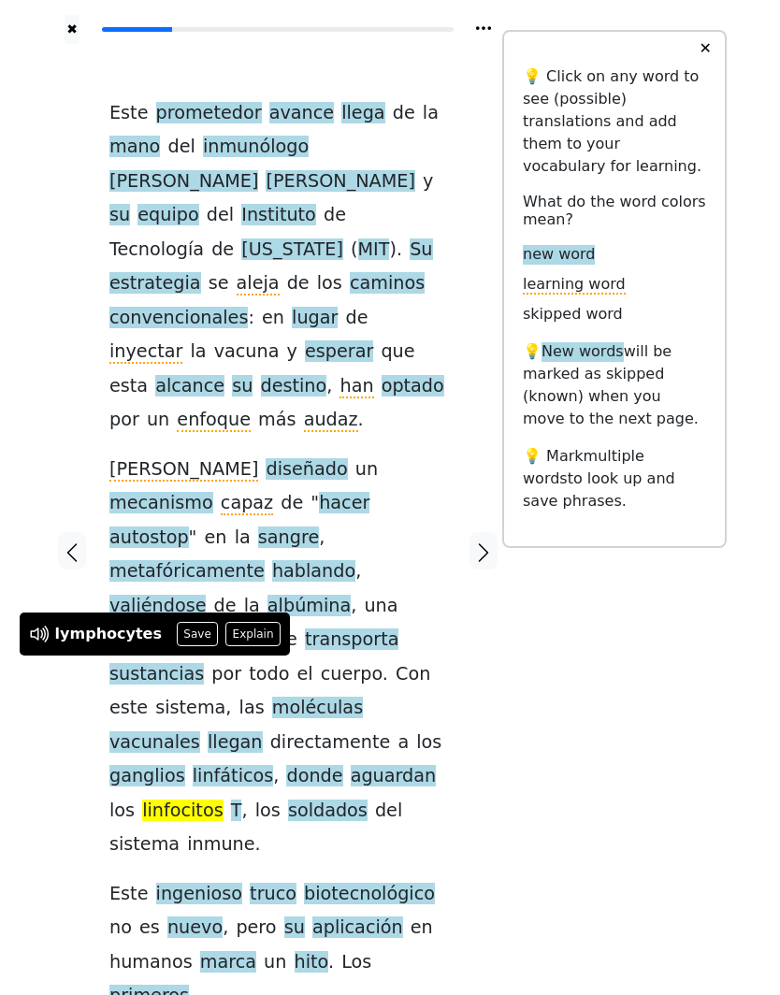
click at [179, 634] on button "Save" at bounding box center [197, 634] width 41 height 24
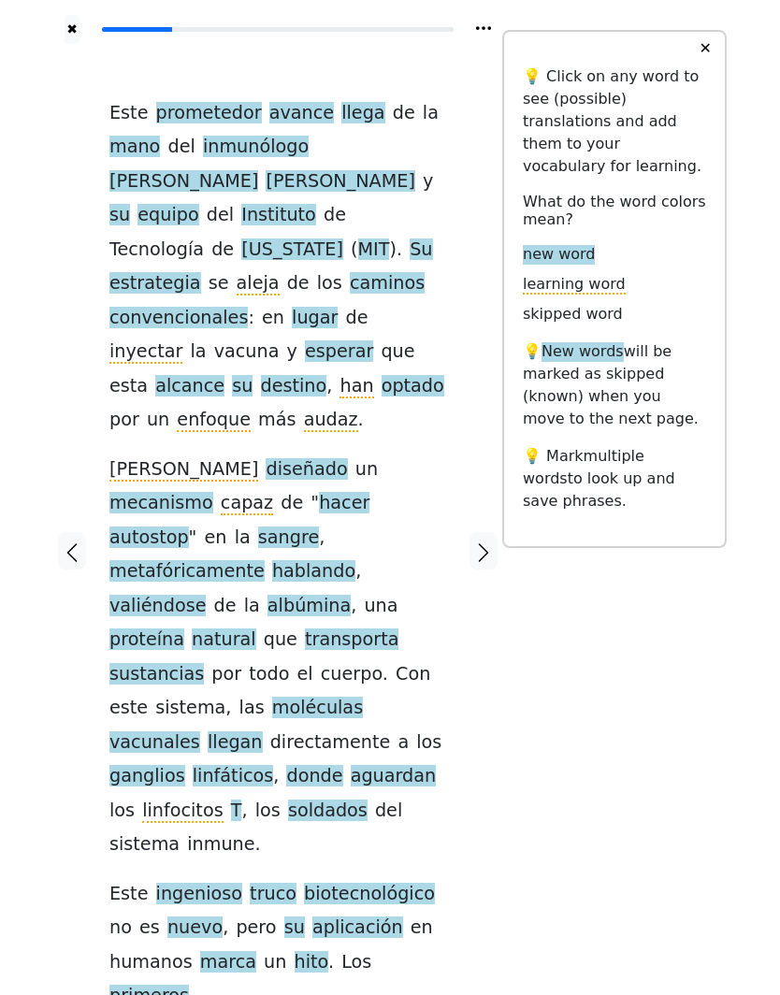
click at [487, 543] on icon "button" at bounding box center [484, 552] width 10 height 19
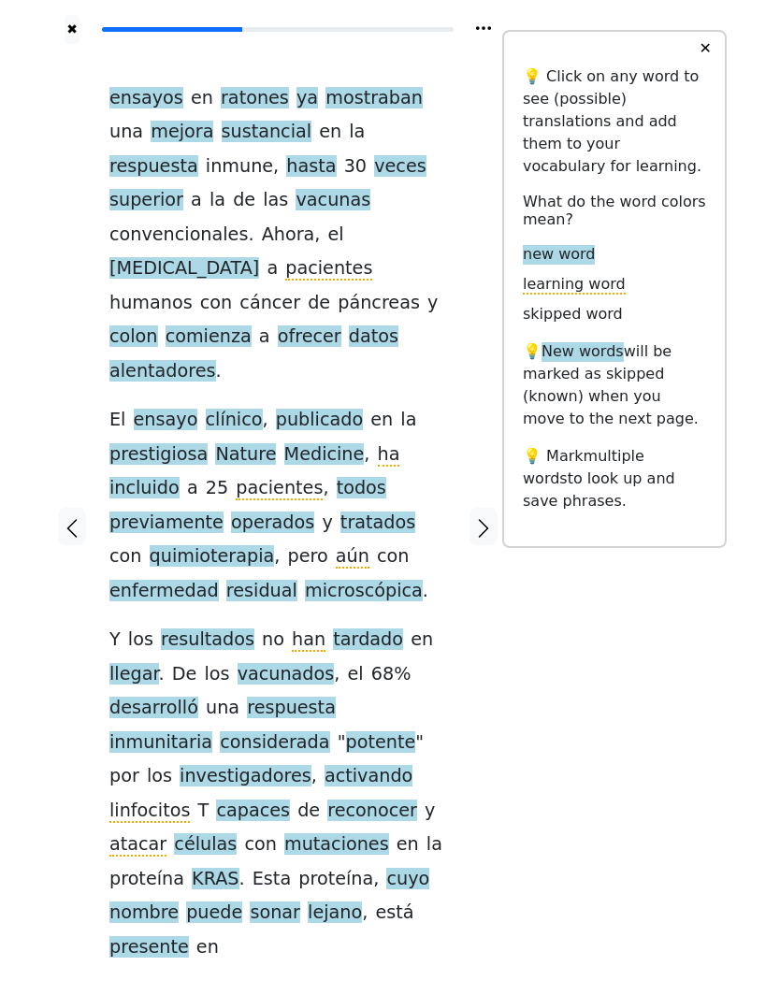
click at [232, 87] on span "ratones" at bounding box center [255, 98] width 68 height 23
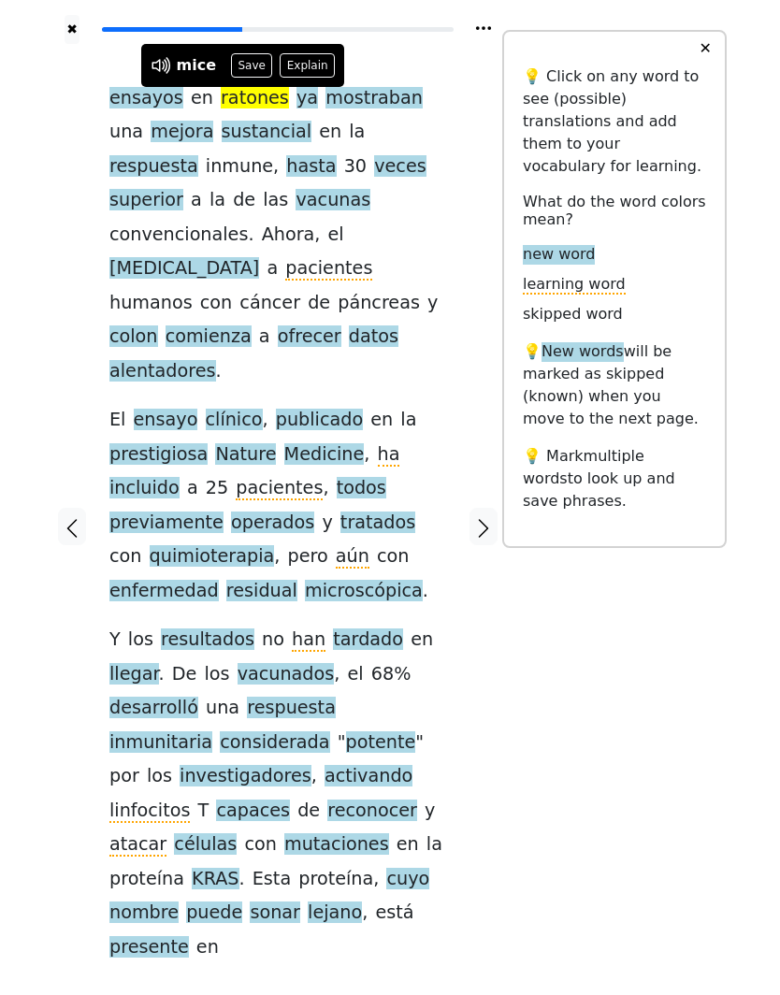
click at [239, 61] on button "Save" at bounding box center [251, 65] width 41 height 24
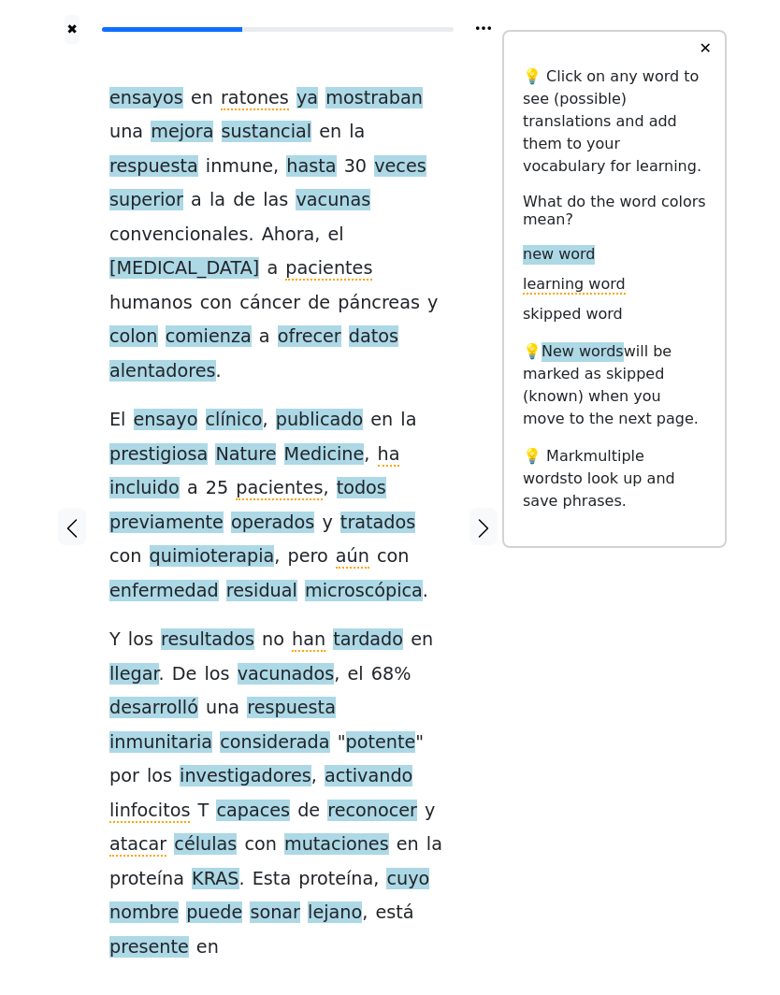
click at [339, 108] on span "mostraban" at bounding box center [373, 98] width 97 height 23
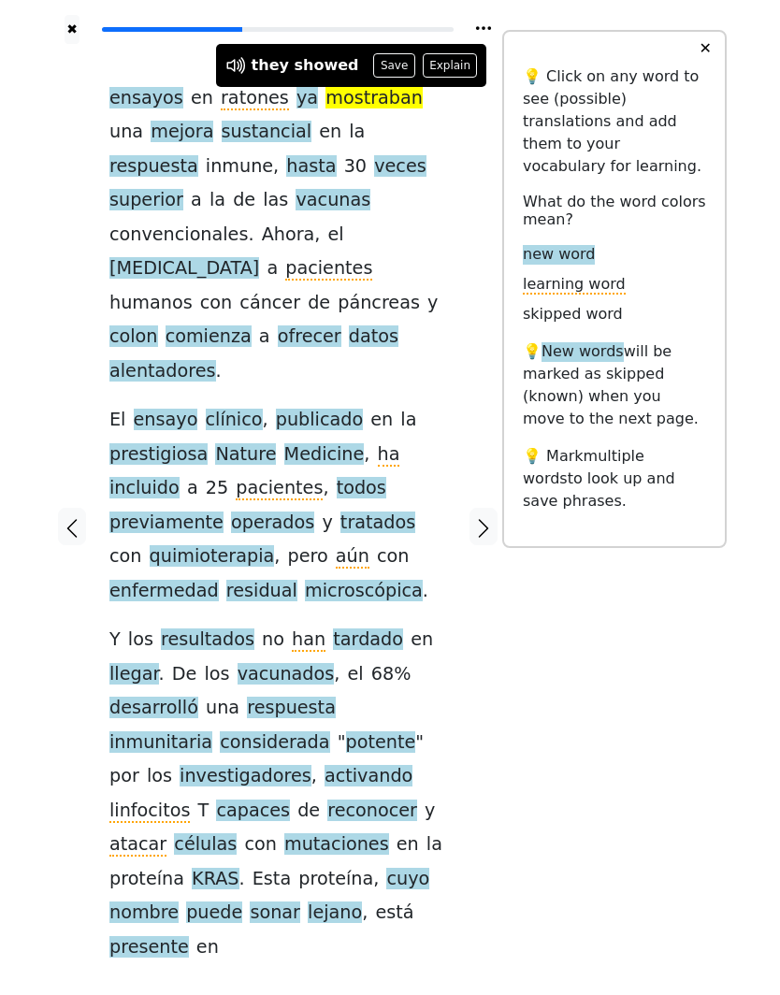
click at [374, 70] on button "Save" at bounding box center [393, 65] width 41 height 24
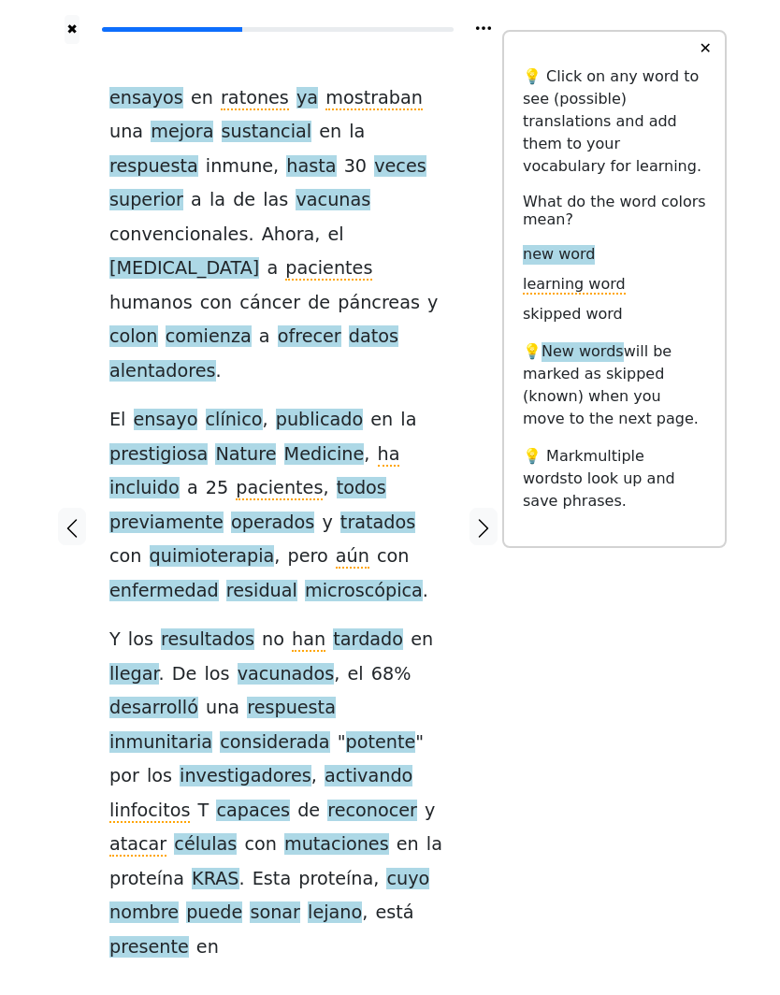
click at [693, 46] on button "✕" at bounding box center [704, 49] width 35 height 34
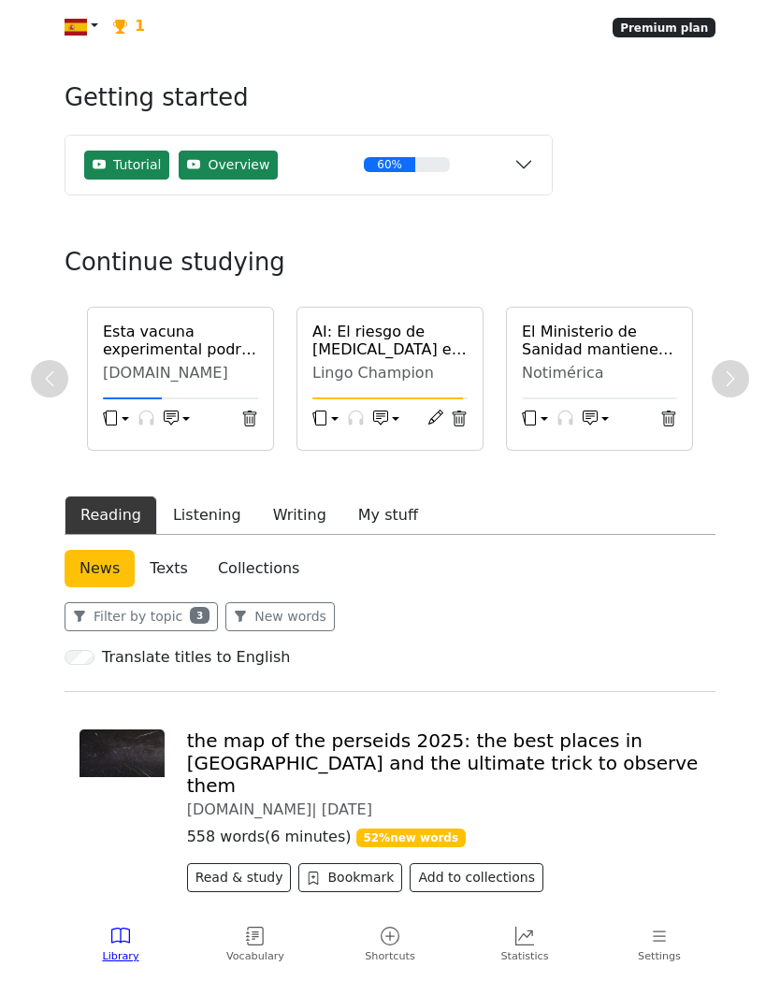
click at [283, 514] on button "Writing" at bounding box center [299, 515] width 85 height 39
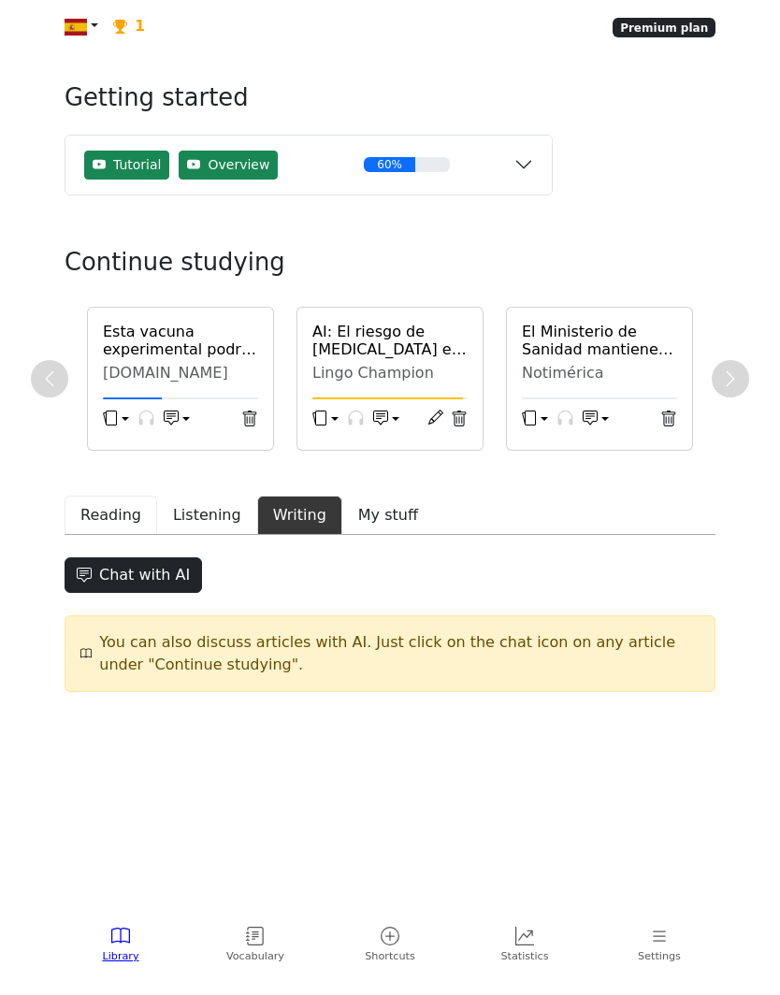
click at [97, 512] on button "Reading" at bounding box center [111, 515] width 93 height 39
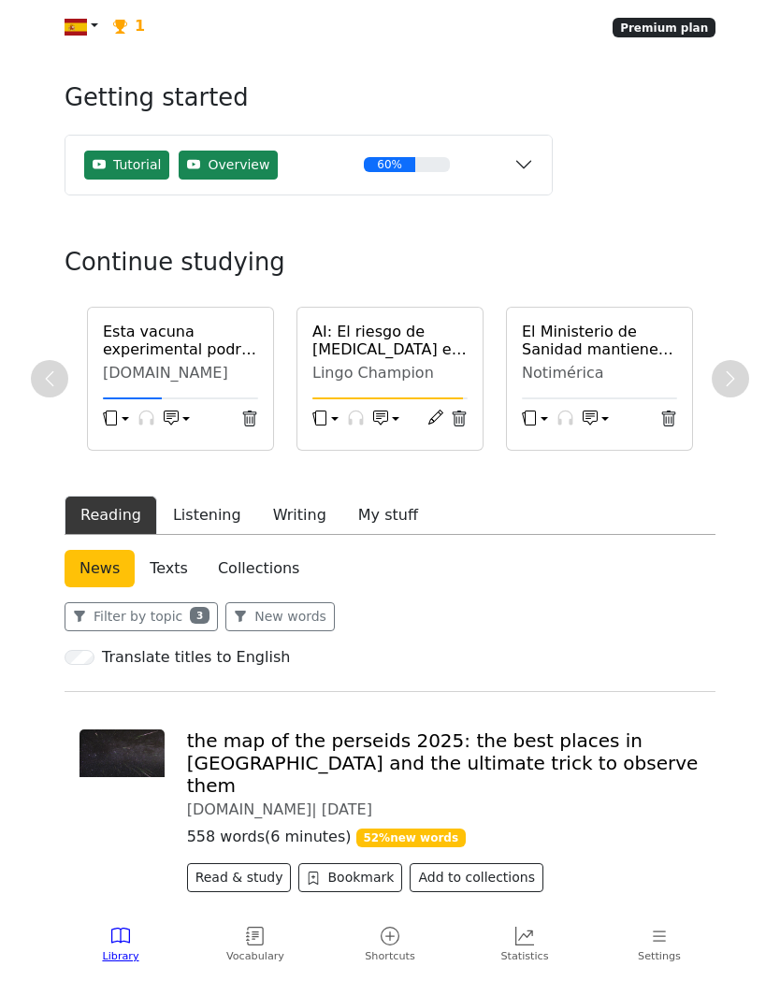
click at [253, 615] on button "New words" at bounding box center [279, 616] width 109 height 29
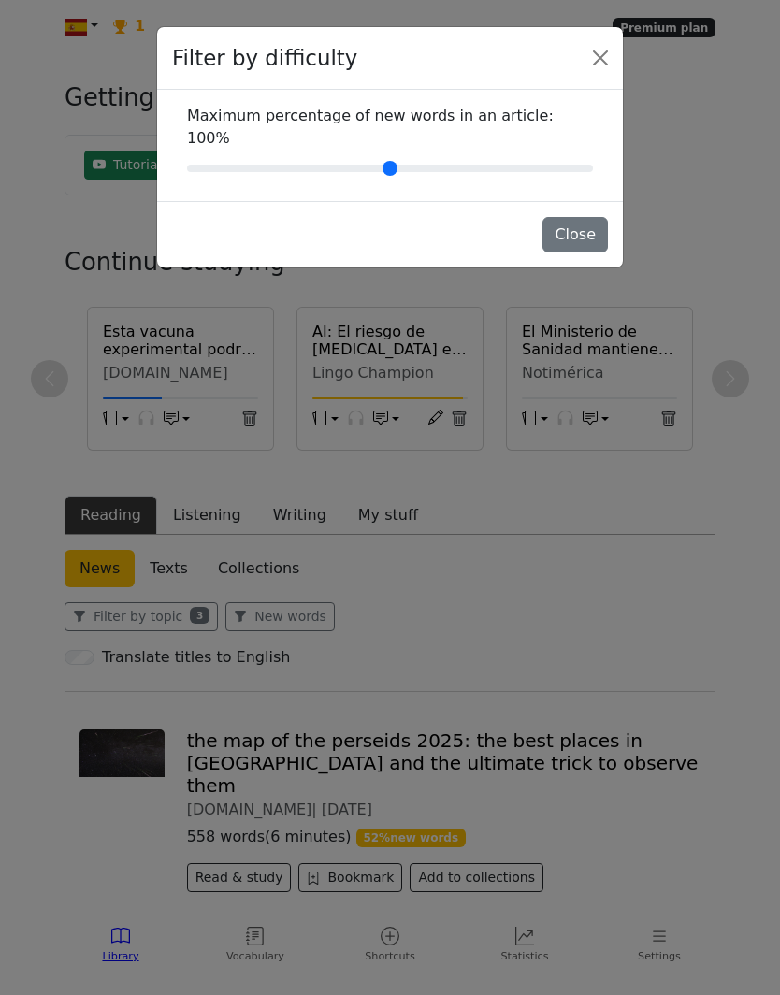
click at [572, 217] on button "Close" at bounding box center [574, 235] width 65 height 36
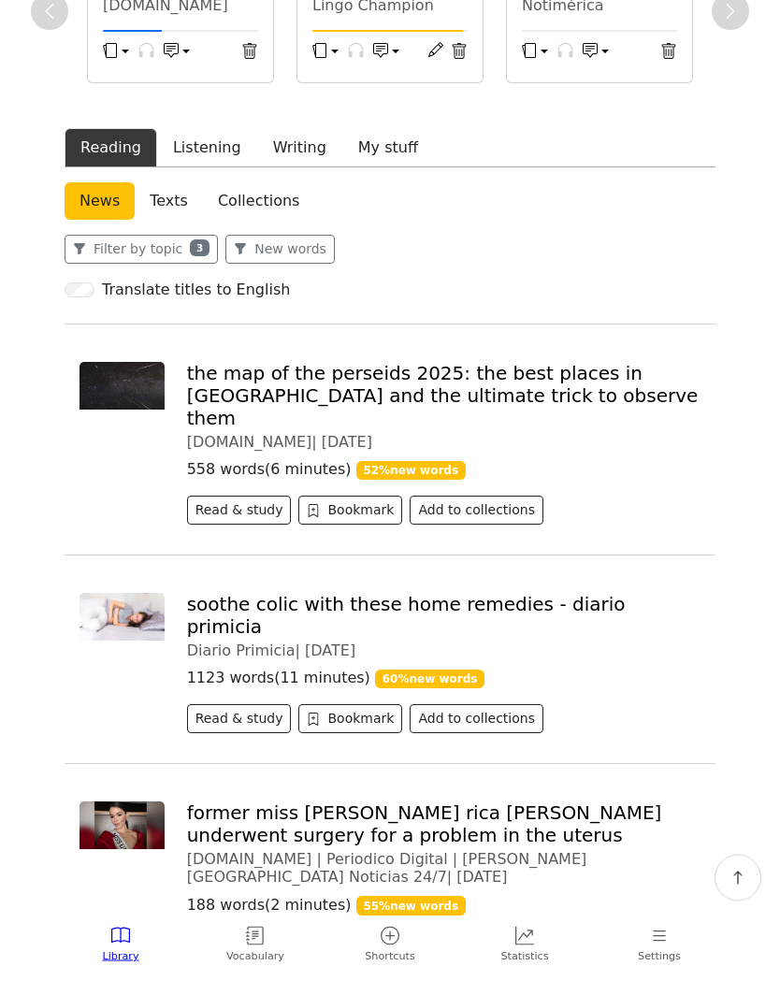
scroll to position [368, 0]
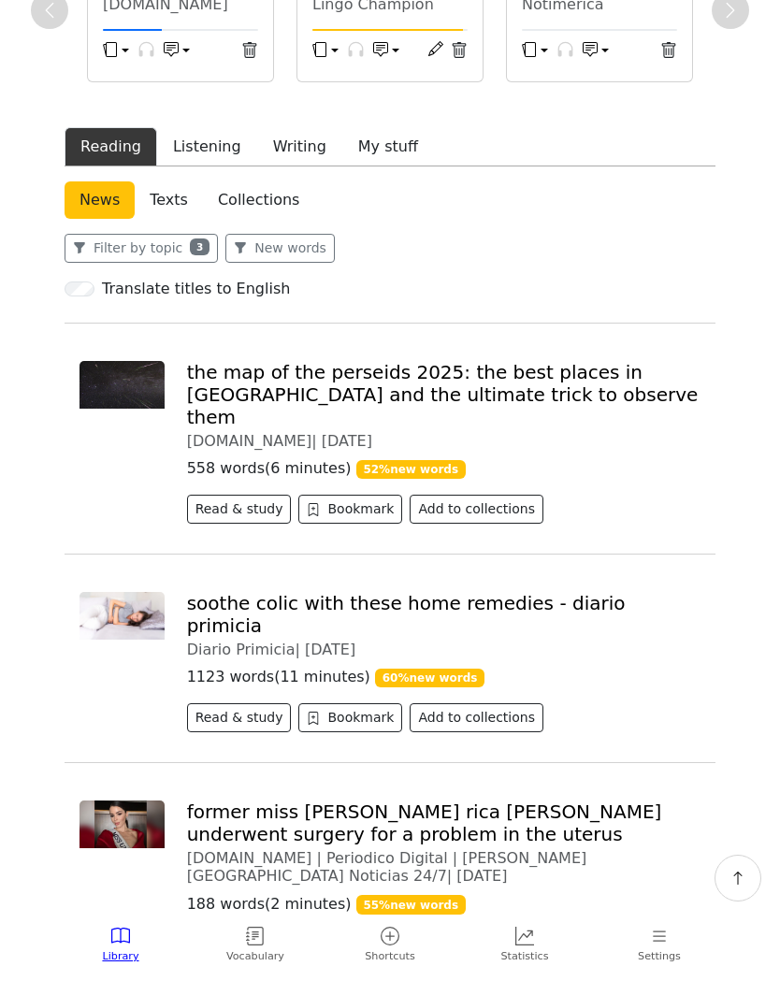
click at [255, 940] on icon at bounding box center [255, 935] width 7 height 8
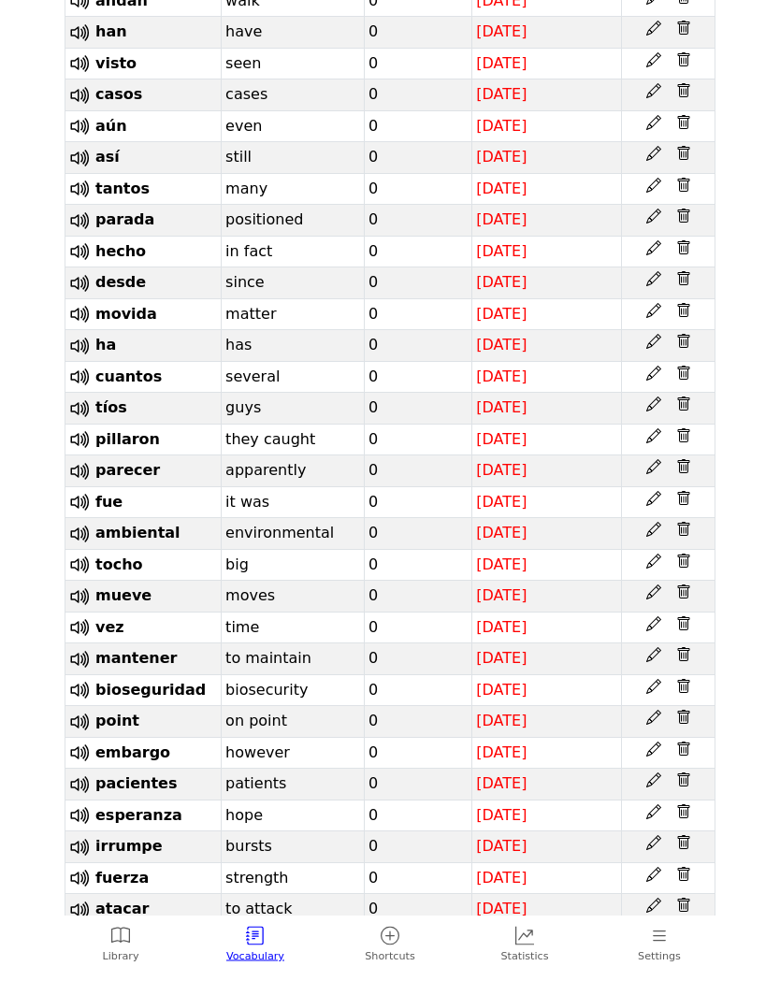
scroll to position [1350, 0]
